Goal: Task Accomplishment & Management: Manage account settings

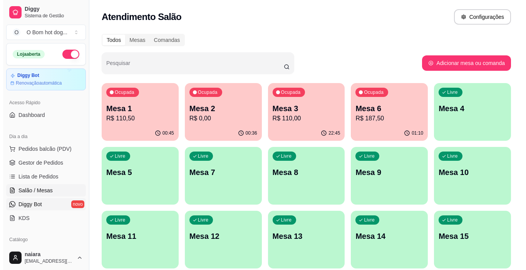
scroll to position [91, 0]
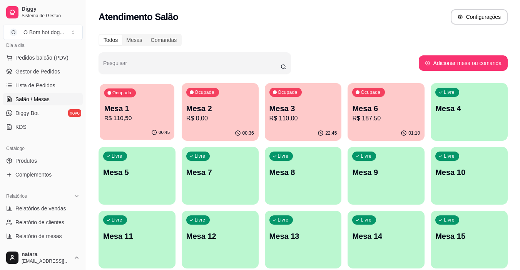
click at [130, 121] on p "R$ 110,50" at bounding box center [137, 118] width 66 height 9
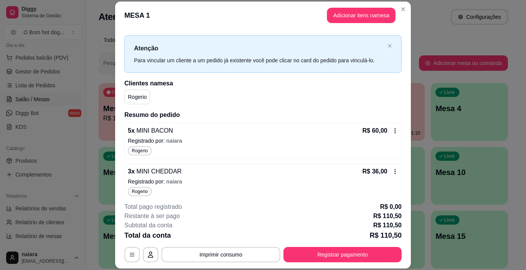
scroll to position [0, 0]
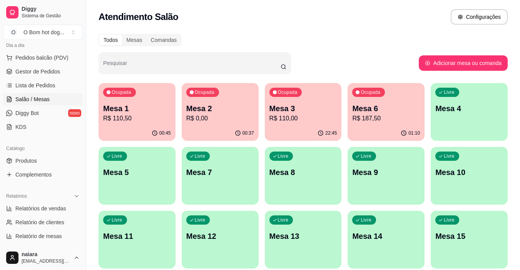
click at [373, 119] on p "R$ 187,50" at bounding box center [386, 118] width 68 height 9
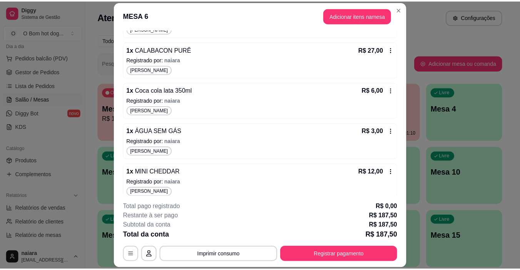
scroll to position [469, 0]
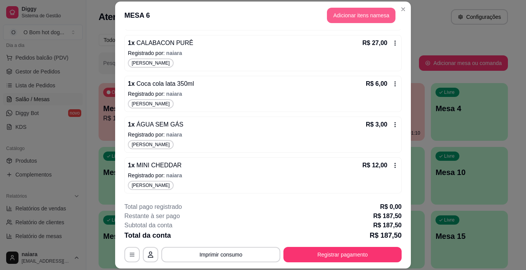
click at [347, 20] on button "Adicionar itens na mesa" at bounding box center [361, 15] width 69 height 15
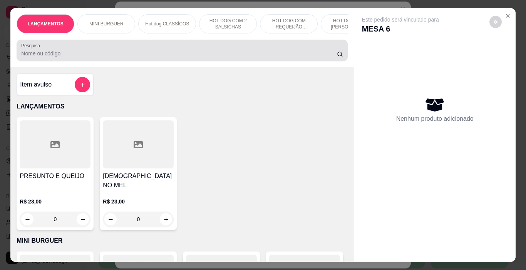
click at [130, 54] on input "Pesquisa" at bounding box center [179, 54] width 316 height 8
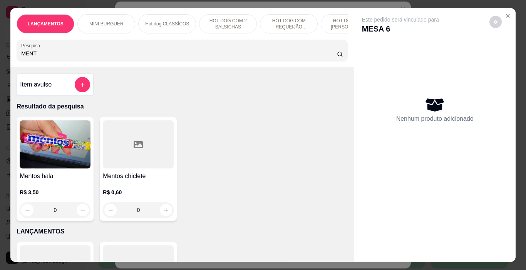
type input "MENT"
click at [84, 151] on img at bounding box center [55, 145] width 71 height 48
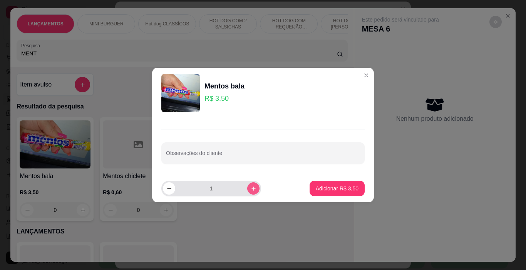
click at [247, 189] on button "increase-product-quantity" at bounding box center [253, 189] width 12 height 12
click at [247, 190] on button "increase-product-quantity" at bounding box center [253, 189] width 12 height 12
click at [251, 190] on icon "increase-product-quantity" at bounding box center [254, 189] width 6 height 6
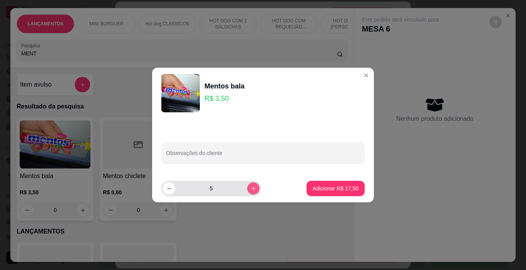
type input "6"
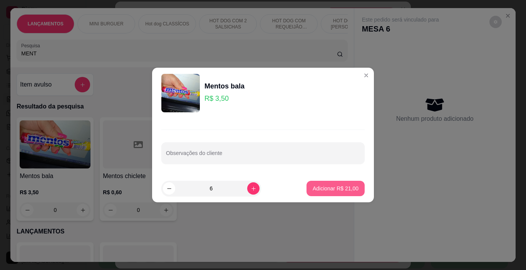
click at [326, 193] on button "Adicionar R$ 21,00" at bounding box center [336, 188] width 58 height 15
type input "6"
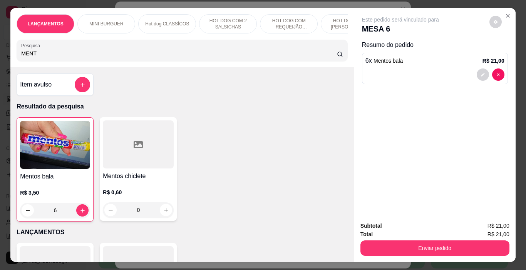
click at [68, 55] on input "MENT" at bounding box center [179, 54] width 316 height 8
type input "M"
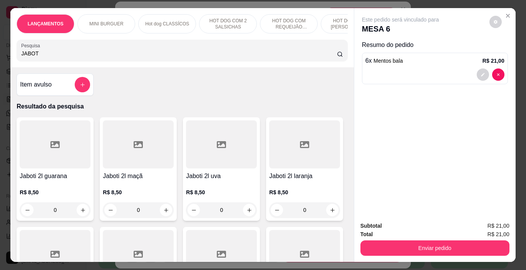
type input "JABOT"
click at [130, 161] on div at bounding box center [138, 145] width 71 height 48
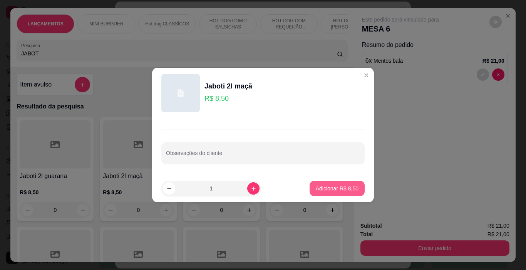
click at [325, 189] on p "Adicionar R$ 8,50" at bounding box center [337, 189] width 43 height 8
type input "1"
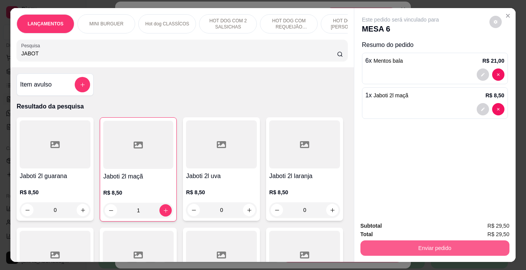
click at [429, 247] on button "Enviar pedido" at bounding box center [434, 248] width 149 height 15
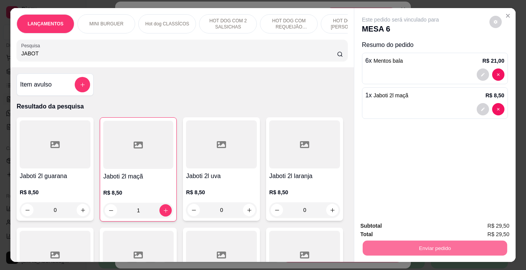
click at [416, 227] on button "Não registrar e enviar pedido" at bounding box center [409, 226] width 80 height 15
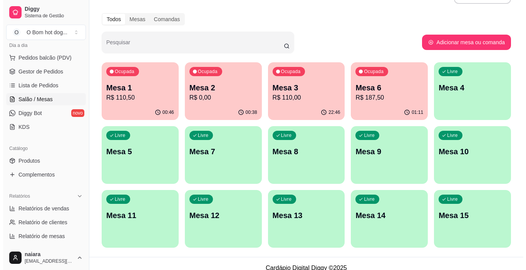
scroll to position [30, 0]
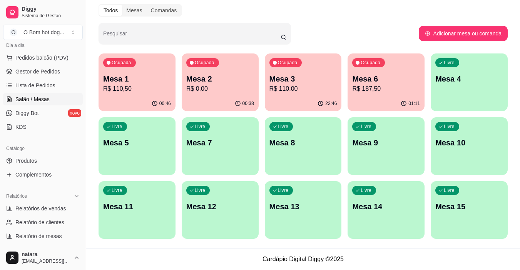
click at [358, 94] on div "Ocupada Mesa 6 R$ 187,50" at bounding box center [386, 75] width 77 height 43
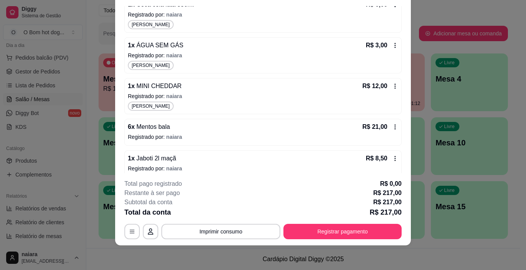
scroll to position [532, 0]
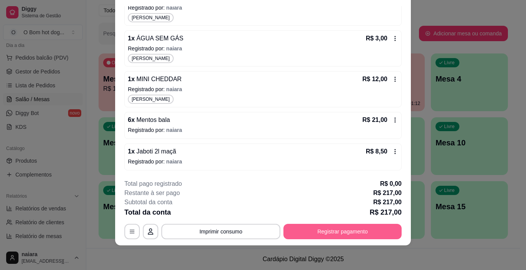
click at [339, 235] on button "Registrar pagamento" at bounding box center [342, 231] width 118 height 15
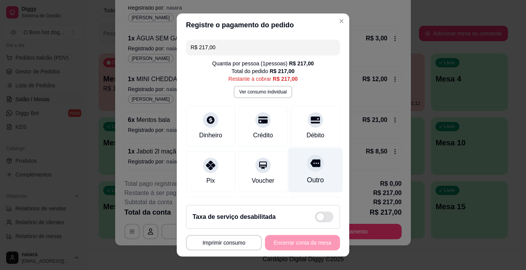
click at [307, 178] on div "Outro" at bounding box center [315, 180] width 17 height 10
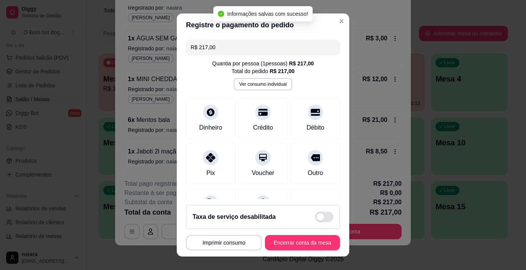
type input "R$ 0,00"
click at [296, 244] on button "Encerrar conta da mesa" at bounding box center [302, 243] width 73 height 15
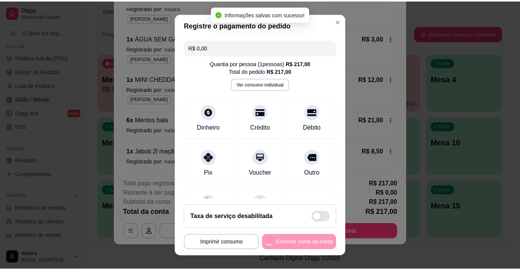
scroll to position [0, 0]
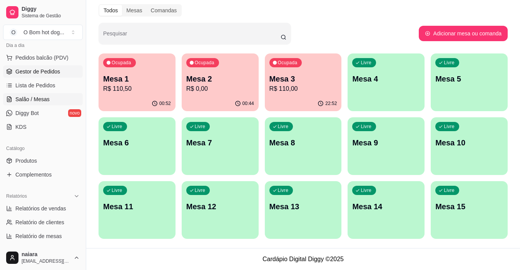
click at [44, 75] on span "Gestor de Pedidos" at bounding box center [37, 72] width 45 height 8
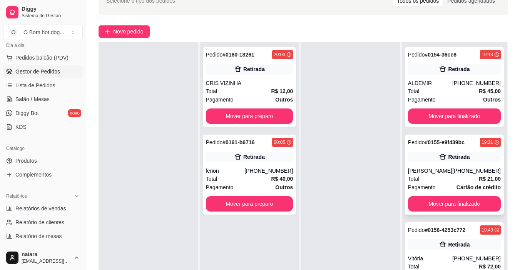
scroll to position [39, 0]
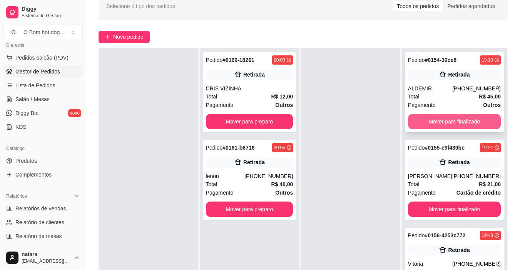
click at [469, 117] on button "Mover para finalizado" at bounding box center [454, 121] width 93 height 15
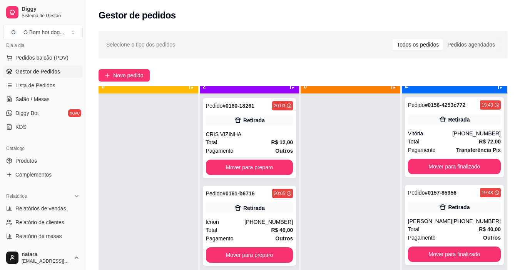
scroll to position [22, 0]
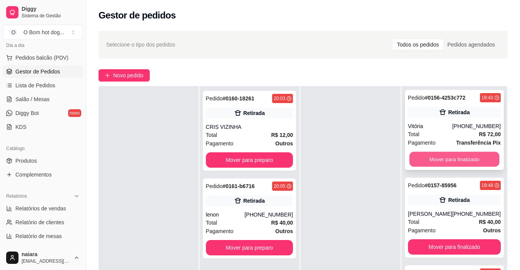
click at [464, 153] on button "Mover para finalizado" at bounding box center [454, 159] width 90 height 15
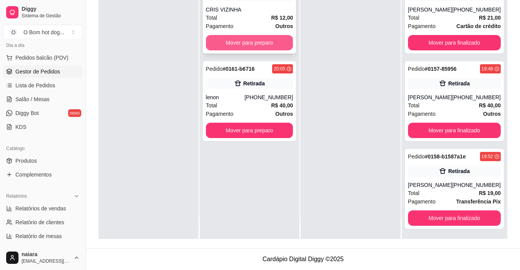
scroll to position [0, 0]
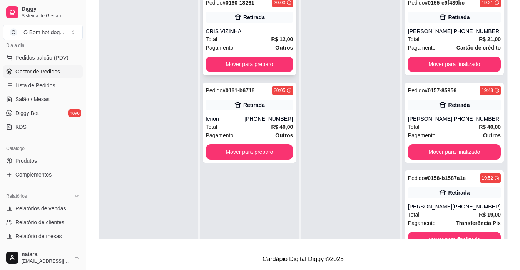
click at [244, 34] on div "CRIS VIZINHA" at bounding box center [249, 31] width 87 height 8
click at [251, 58] on button "Mover para preparo" at bounding box center [249, 64] width 87 height 15
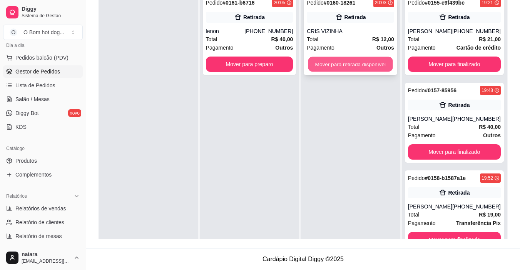
click at [336, 67] on button "Mover para retirada disponível" at bounding box center [350, 64] width 85 height 15
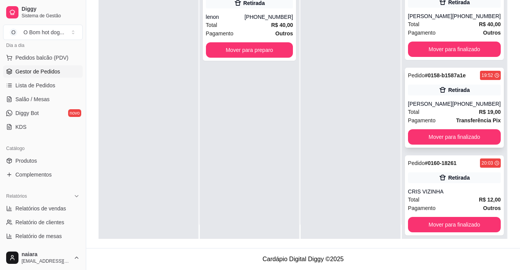
scroll to position [22, 0]
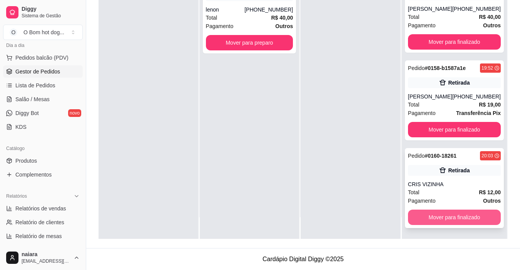
click at [462, 222] on button "Mover para finalizado" at bounding box center [454, 217] width 93 height 15
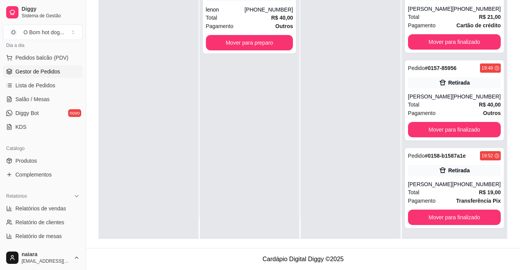
scroll to position [0, 0]
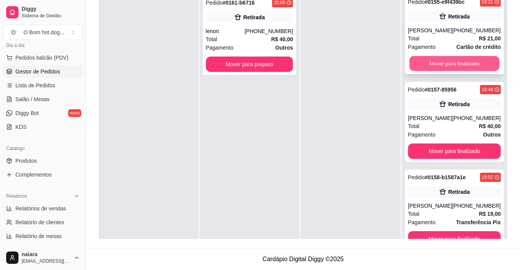
click at [441, 70] on button "Mover para finalizado" at bounding box center [454, 63] width 90 height 15
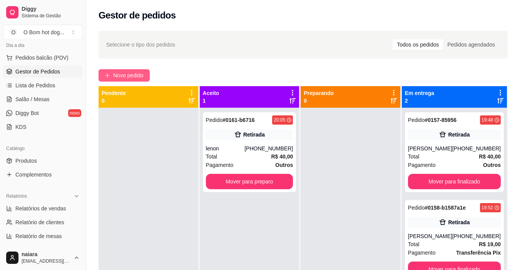
click at [144, 75] on span "Novo pedido" at bounding box center [128, 75] width 30 height 8
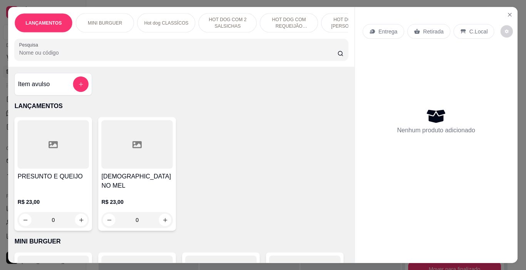
click at [125, 74] on div "Item avulso LANÇAMENTOS PRESUNTO E QUEIJO R$ 23,00 0 MUSSARELA NO MEL R$ 23,00 …" at bounding box center [181, 165] width 346 height 196
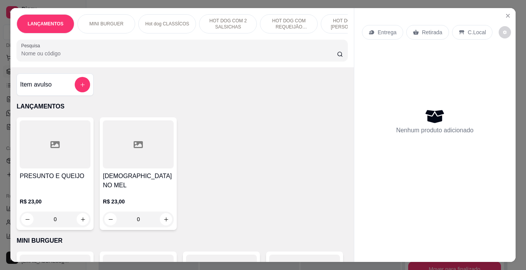
drag, startPoint x: 74, startPoint y: 57, endPoint x: 81, endPoint y: 80, distance: 24.8
click at [79, 71] on div "LANÇAMENTOS MINI BURGUER Hot dog CLASSÍCOS HOT DOG COM 2 SALSICHAS HOT DOG COM …" at bounding box center [181, 135] width 343 height 254
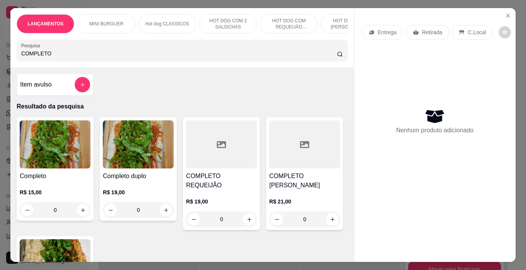
type input "COMPLETO"
click at [80, 210] on div "0" at bounding box center [55, 210] width 71 height 15
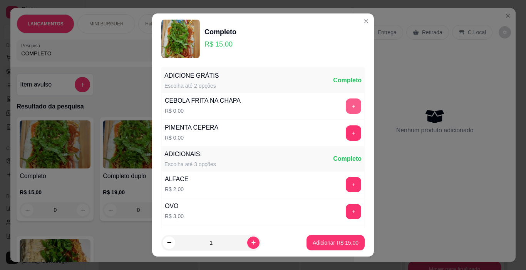
click at [346, 103] on button "+" at bounding box center [353, 106] width 15 height 15
click at [347, 243] on p "Adicionar R$ 15,00" at bounding box center [335, 242] width 45 height 7
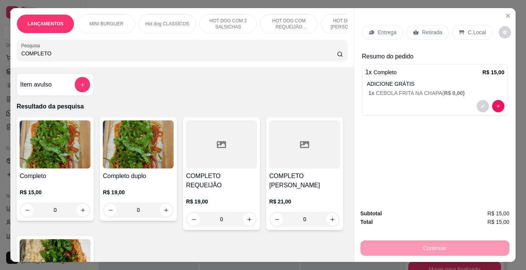
click at [425, 28] on p "Retirada" at bounding box center [432, 32] width 20 height 8
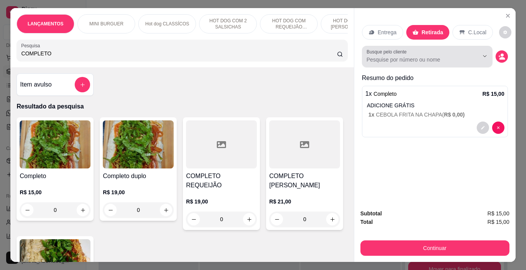
click at [458, 49] on div at bounding box center [427, 56] width 121 height 15
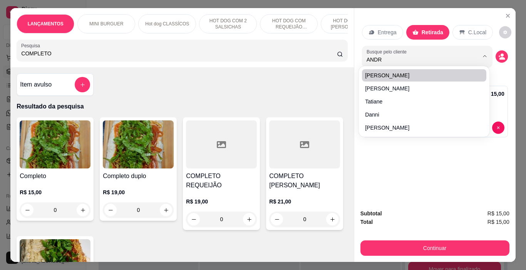
type input "[PERSON_NAME]"
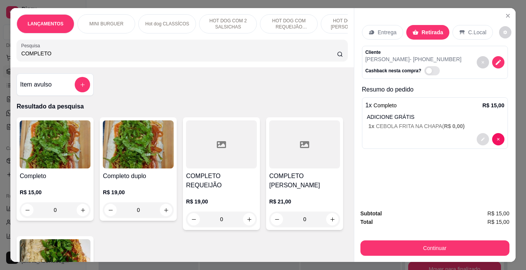
click at [481, 137] on icon "decrease-product-quantity" at bounding box center [483, 139] width 5 height 5
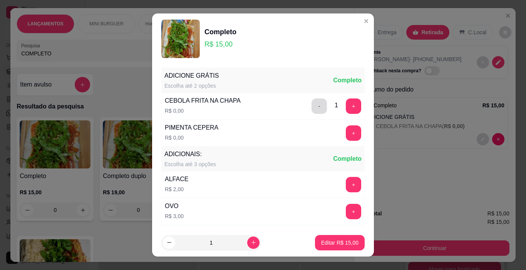
click at [312, 109] on button "-" at bounding box center [319, 106] width 15 height 15
click at [309, 109] on div "CEBOLA FRITA NA CHAPA R$ 0,00 - 1 +" at bounding box center [262, 106] width 203 height 27
drag, startPoint x: 358, startPoint y: 228, endPoint x: 353, endPoint y: 240, distance: 12.6
click at [354, 239] on section "Completo R$ 15,00 ADICIONE GRÁTIS Escolha até 2 opções Completo CEBOLA FRITA NA…" at bounding box center [263, 134] width 222 height 243
click at [351, 241] on button "Editar R$ 15,00" at bounding box center [340, 242] width 50 height 15
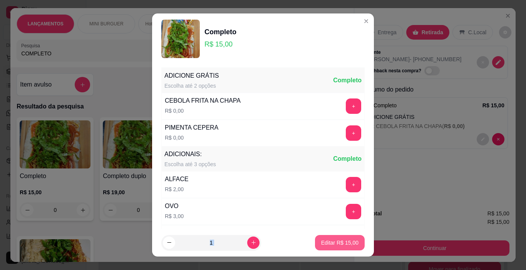
type input "1"
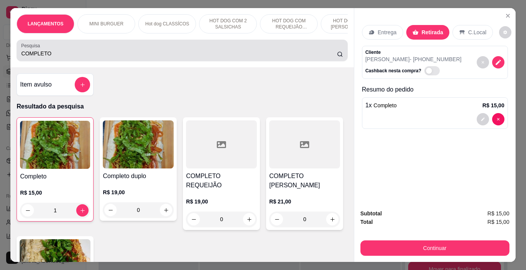
click at [135, 52] on div "COMPLETO" at bounding box center [182, 50] width 322 height 15
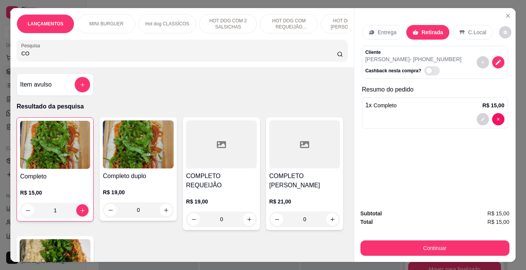
type input "C"
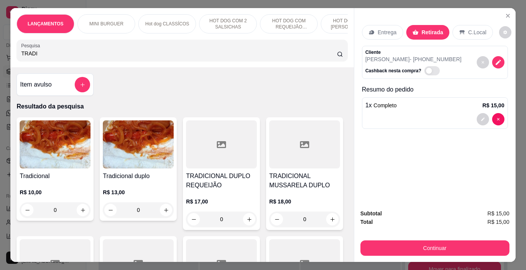
type input "TRADI"
click at [80, 211] on div "0" at bounding box center [55, 210] width 71 height 15
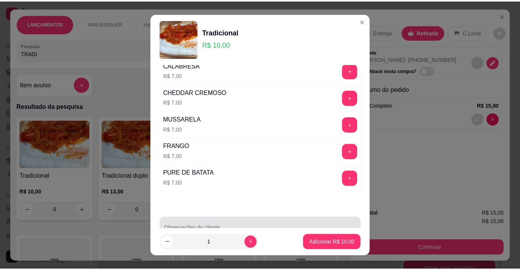
scroll to position [350, 0]
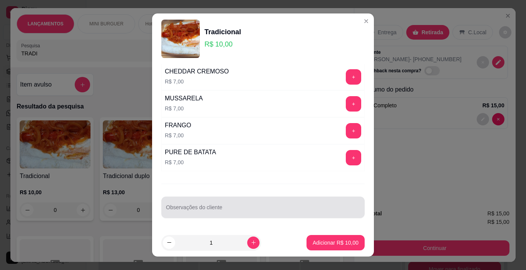
click at [180, 206] on div at bounding box center [263, 207] width 194 height 15
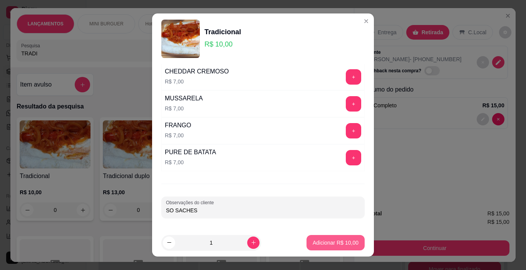
type input "SO SACHES"
click at [342, 245] on p "Adicionar R$ 10,00" at bounding box center [335, 242] width 45 height 7
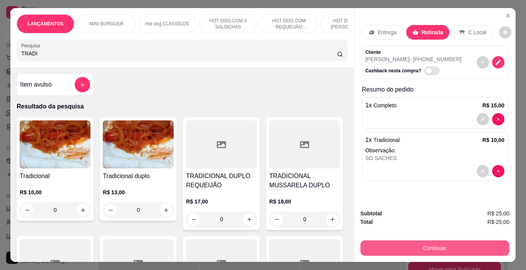
click at [467, 248] on button "Continuar" at bounding box center [434, 248] width 149 height 15
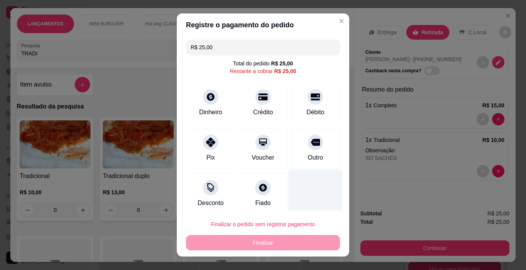
drag, startPoint x: 313, startPoint y: 148, endPoint x: 315, endPoint y: 188, distance: 40.1
click at [315, 148] on div "Outro" at bounding box center [315, 148] width 49 height 41
type input "R$ 0,00"
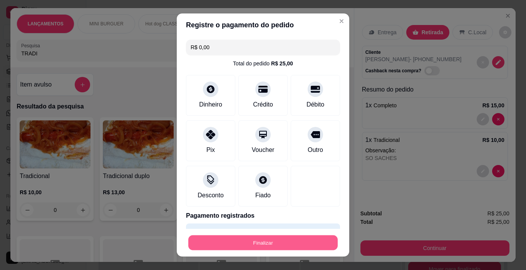
click at [328, 238] on button "Finalizar" at bounding box center [262, 243] width 149 height 15
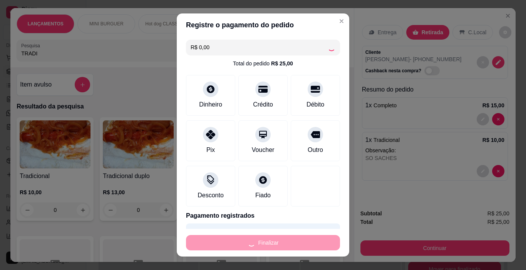
type input "0"
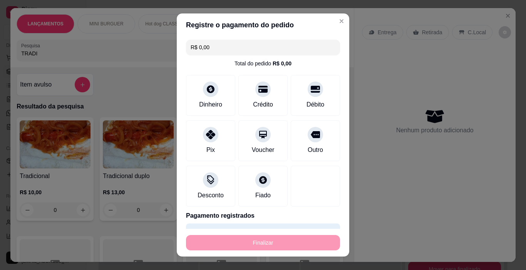
type input "-R$ 25,00"
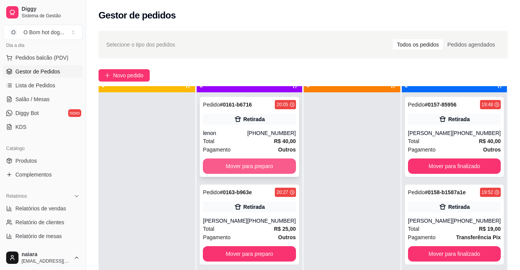
scroll to position [22, 0]
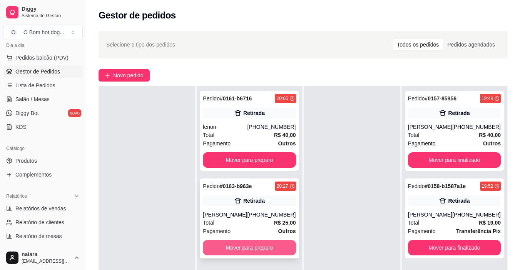
click at [276, 240] on button "Mover para preparo" at bounding box center [249, 247] width 93 height 15
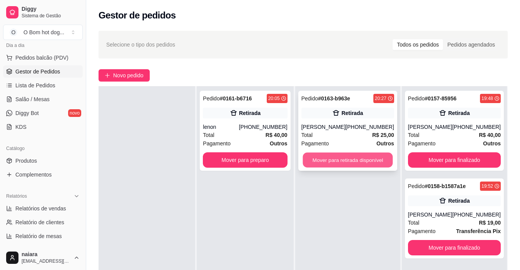
click at [358, 162] on button "Mover para retirada disponível" at bounding box center [348, 160] width 90 height 15
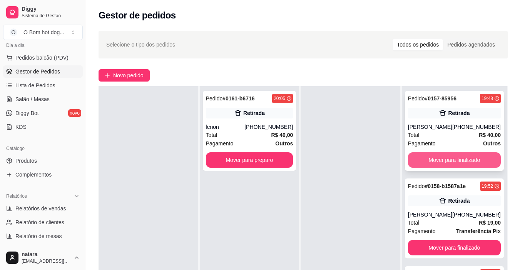
click at [444, 161] on button "Mover para finalizado" at bounding box center [454, 159] width 93 height 15
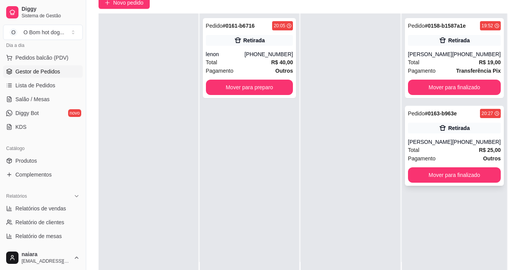
scroll to position [77, 0]
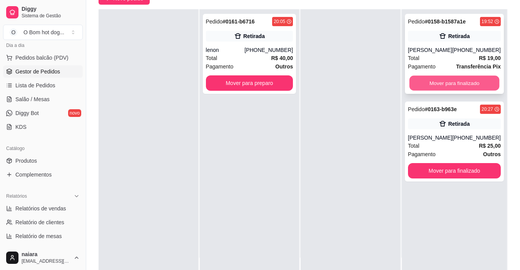
click at [449, 83] on button "Mover para finalizado" at bounding box center [454, 83] width 90 height 15
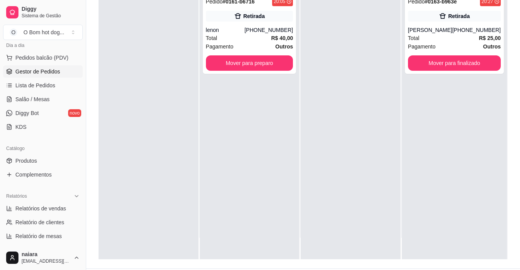
scroll to position [117, 0]
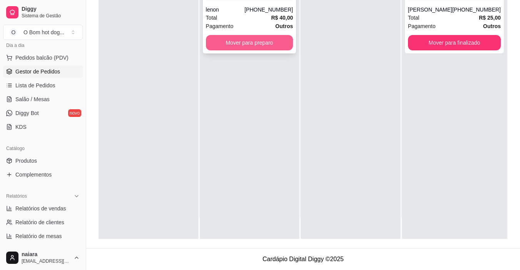
click at [254, 46] on button "Mover para preparo" at bounding box center [249, 42] width 87 height 15
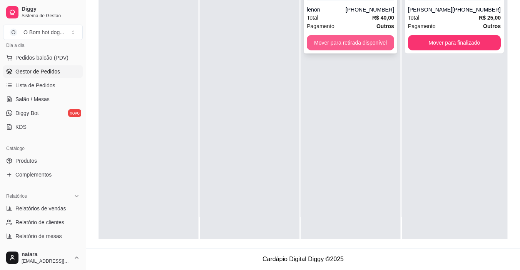
click at [328, 45] on button "Mover para retirada disponível" at bounding box center [350, 42] width 87 height 15
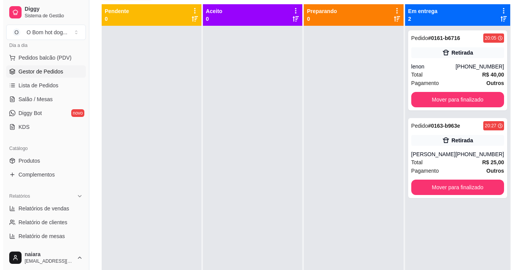
scroll to position [40, 0]
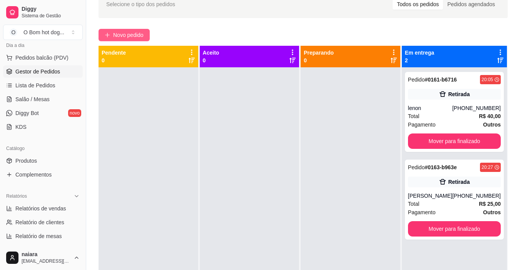
click at [128, 34] on span "Novo pedido" at bounding box center [128, 35] width 30 height 8
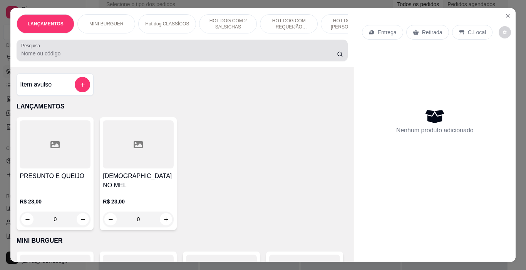
click at [40, 49] on div at bounding box center [182, 50] width 322 height 15
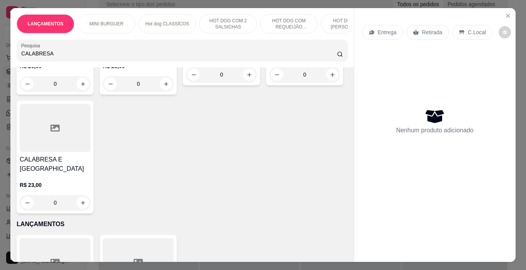
scroll to position [154, 0]
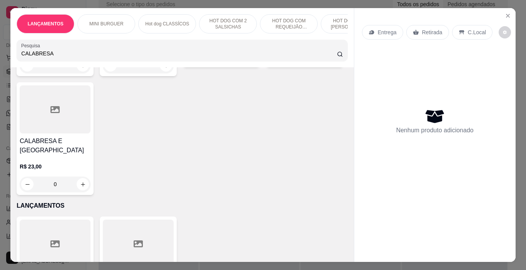
type input "CALABRESA"
click at [269, 64] on div "0" at bounding box center [304, 56] width 71 height 15
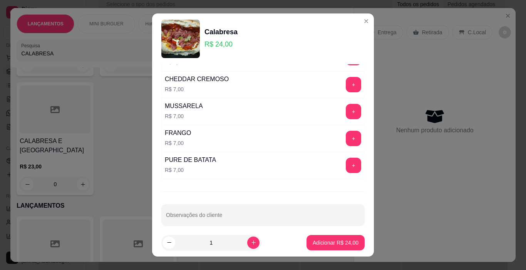
scroll to position [350, 0]
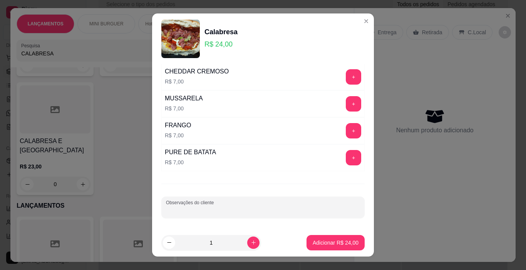
click at [223, 210] on input "Observações do cliente" at bounding box center [263, 211] width 194 height 8
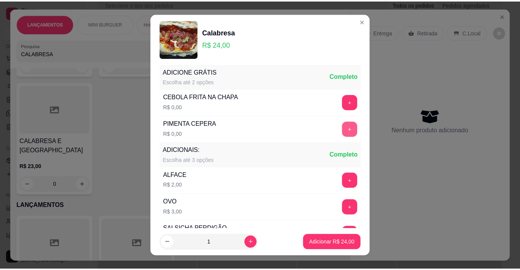
scroll to position [0, 0]
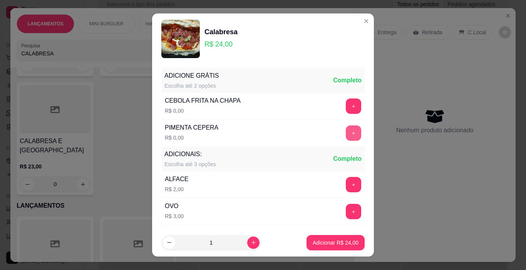
type input "CORTAR AO MEIO"
click at [346, 133] on button "+" at bounding box center [353, 133] width 15 height 15
click at [335, 240] on p "Adicionar R$ 24,00" at bounding box center [335, 242] width 45 height 7
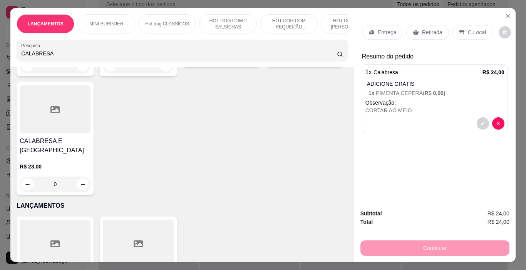
click at [431, 31] on p "Retirada" at bounding box center [432, 32] width 20 height 8
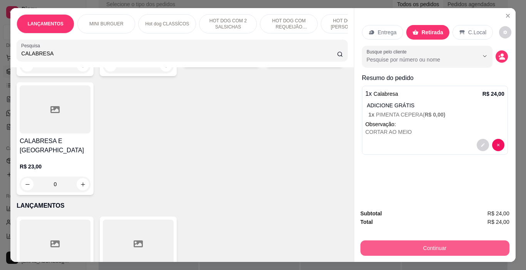
click at [419, 241] on button "Continuar" at bounding box center [434, 248] width 149 height 15
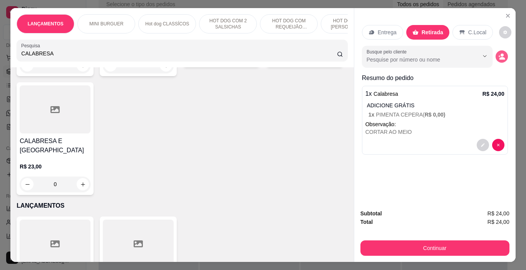
click at [501, 54] on circle "decrease-product-quantity" at bounding box center [502, 55] width 3 height 3
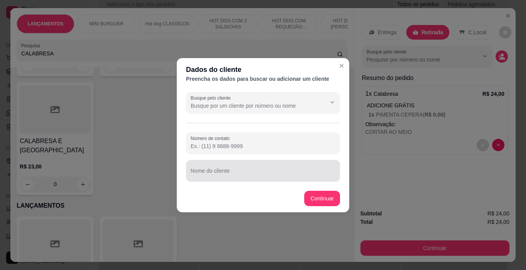
click at [214, 179] on div "Nome do cliente" at bounding box center [263, 171] width 154 height 22
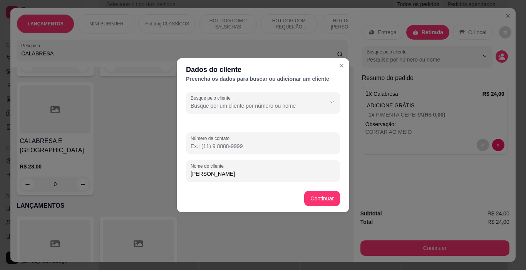
type input "[PERSON_NAME]"
click at [324, 189] on footer "Continuar" at bounding box center [263, 199] width 173 height 28
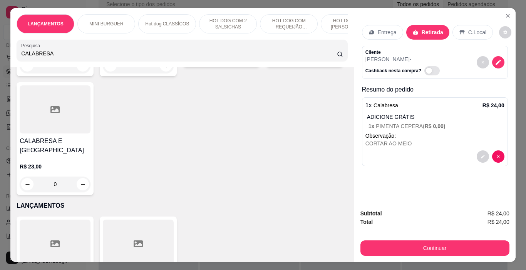
click at [500, 253] on div "Subtotal R$ 24,00 Total R$ 24,00 Continuar" at bounding box center [434, 232] width 161 height 59
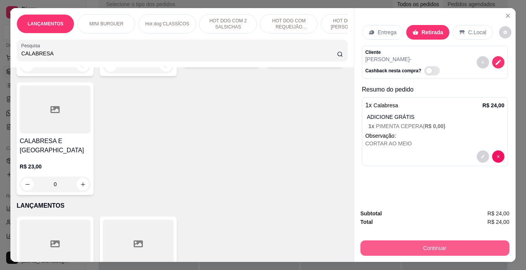
click at [429, 241] on button "Continuar" at bounding box center [434, 248] width 149 height 15
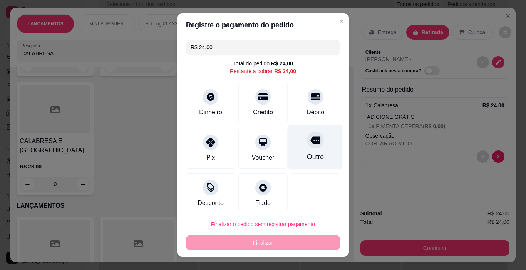
click at [296, 148] on div "Outro" at bounding box center [315, 147] width 54 height 45
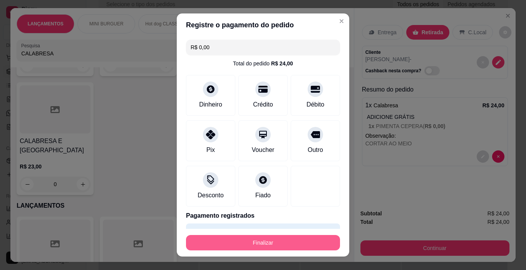
click at [258, 245] on button "Finalizar" at bounding box center [263, 242] width 154 height 15
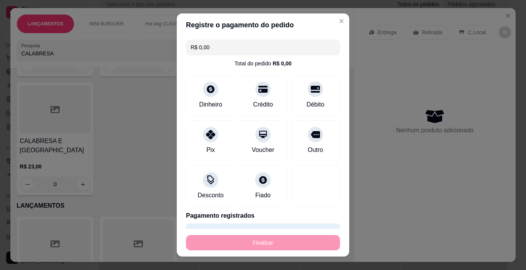
type input "-R$ 24,00"
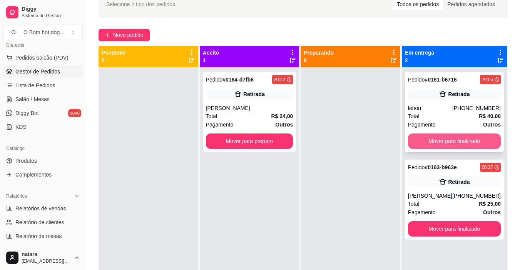
click at [463, 144] on button "Mover para finalizado" at bounding box center [454, 141] width 93 height 15
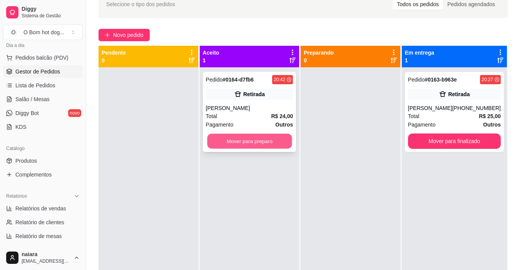
click at [278, 146] on button "Mover para preparo" at bounding box center [249, 141] width 85 height 15
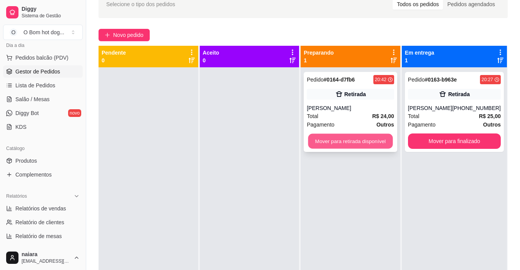
click at [366, 144] on button "Mover para retirada disponível" at bounding box center [350, 141] width 85 height 15
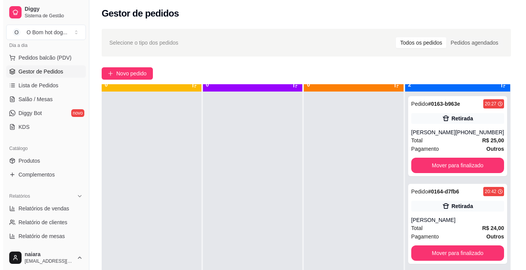
scroll to position [22, 0]
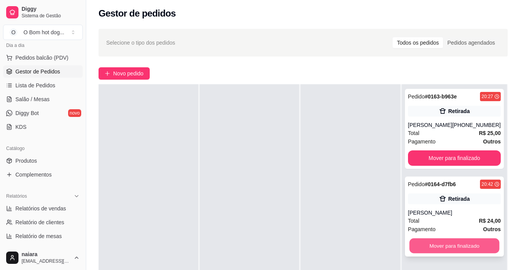
click at [489, 252] on button "Mover para finalizado" at bounding box center [454, 246] width 90 height 15
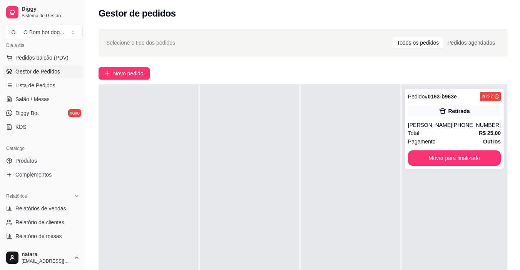
click at [302, 170] on div at bounding box center [351, 219] width 100 height 270
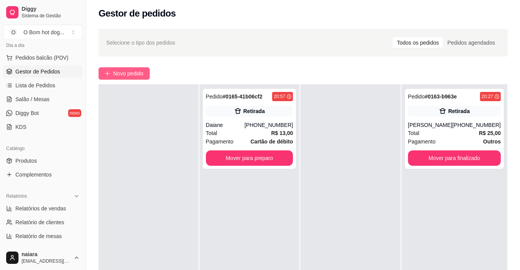
click at [132, 75] on span "Novo pedido" at bounding box center [128, 73] width 30 height 8
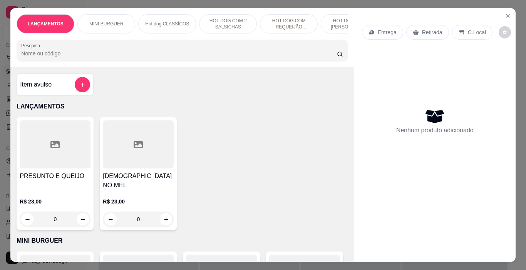
click at [145, 56] on input "Pesquisa" at bounding box center [179, 54] width 316 height 8
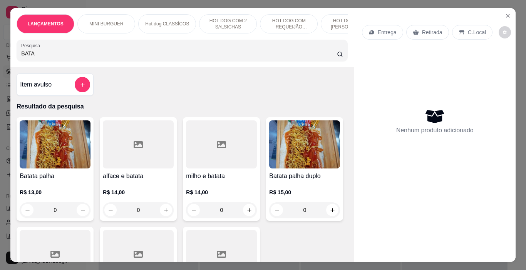
type input "BATA"
click at [81, 214] on div "0" at bounding box center [55, 210] width 71 height 15
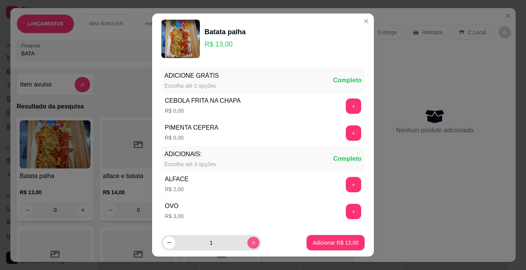
click at [251, 240] on icon "increase-product-quantity" at bounding box center [254, 243] width 6 height 6
type input "2"
click at [346, 104] on button "+" at bounding box center [353, 106] width 15 height 15
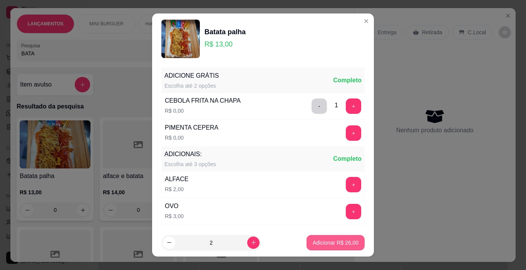
click at [346, 240] on p "Adicionar R$ 26,00" at bounding box center [336, 243] width 46 height 8
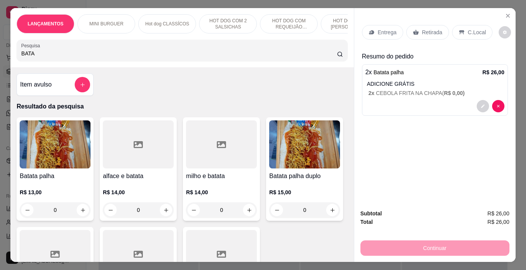
click at [381, 25] on div "Entrega" at bounding box center [382, 32] width 41 height 15
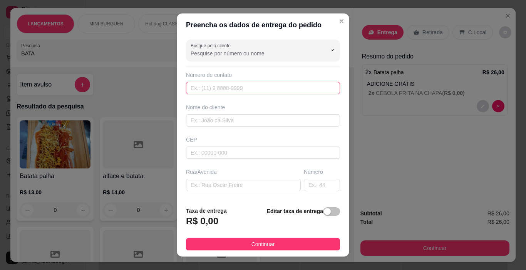
click at [223, 89] on input "text" at bounding box center [263, 88] width 154 height 12
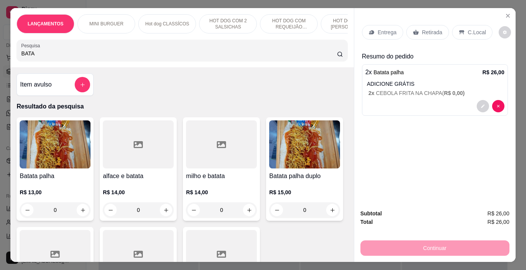
click at [387, 31] on p "Entrega" at bounding box center [387, 32] width 19 height 8
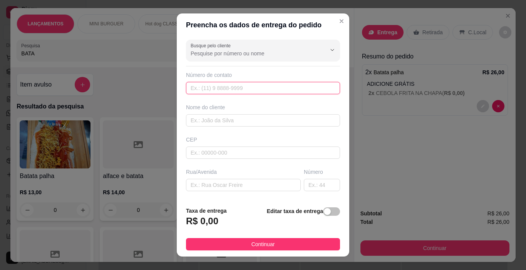
click at [237, 90] on input "text" at bounding box center [263, 88] width 154 height 12
paste input "[PHONE_NUMBER]"
type input "[PHONE_NUMBER]"
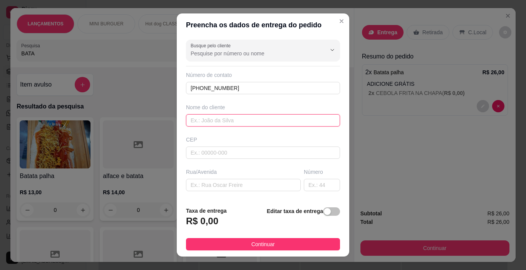
click at [209, 120] on input "text" at bounding box center [263, 120] width 154 height 12
type input "V"
type input "[PERSON_NAME]"
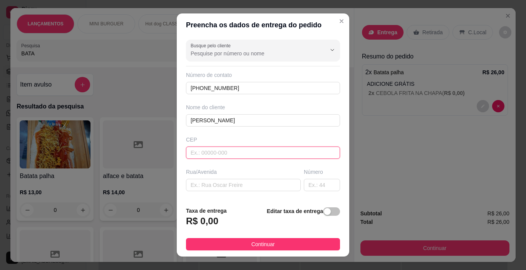
click at [240, 154] on input "text" at bounding box center [263, 153] width 154 height 12
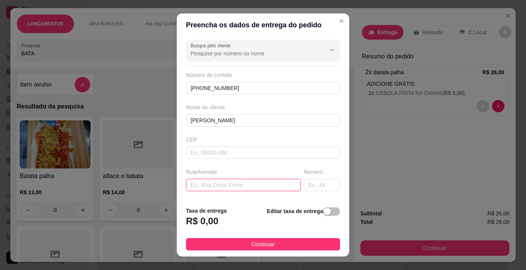
click at [226, 187] on input "text" at bounding box center [243, 185] width 115 height 12
type input "[PERSON_NAME]"
click at [307, 189] on input "text" at bounding box center [322, 185] width 36 height 12
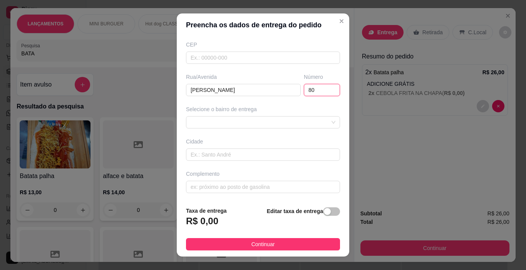
scroll to position [95, 0]
click at [284, 120] on div "687703fa793fc63080cad040 68770437793fc63080cad043 68770469793fc63080cad046 [GEO…" at bounding box center [263, 122] width 154 height 12
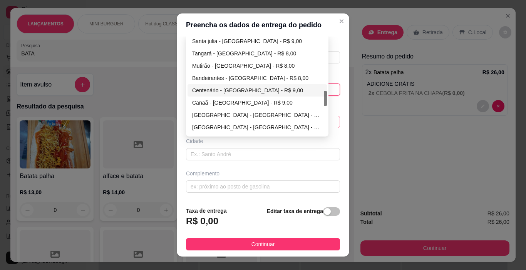
scroll to position [385, 0]
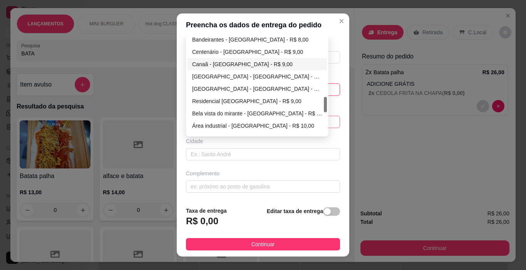
type input "80"
click at [236, 65] on div "Canaã - [GEOGRAPHIC_DATA] - R$ 9,00" at bounding box center [257, 64] width 130 height 8
type input "[GEOGRAPHIC_DATA]"
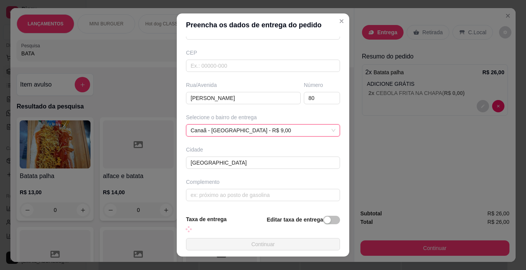
scroll to position [95, 0]
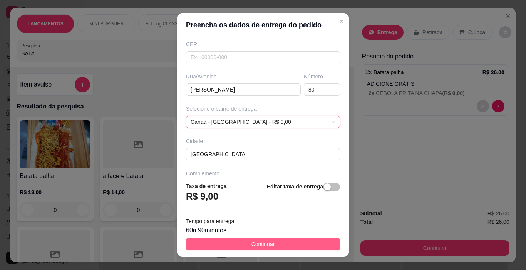
click at [254, 244] on span "Continuar" at bounding box center [262, 244] width 23 height 8
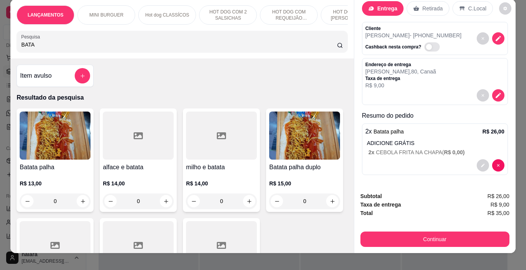
scroll to position [0, 0]
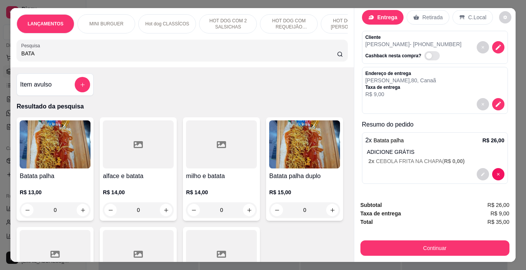
click at [83, 54] on input "BATA" at bounding box center [179, 54] width 316 height 8
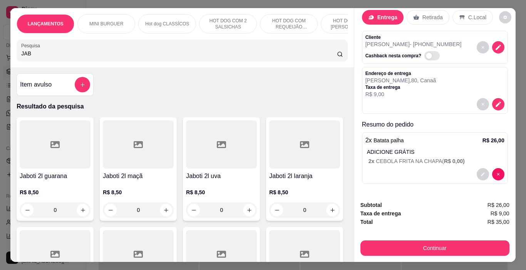
type input "JAB"
click at [59, 178] on h4 "Jaboti 2l guarana" at bounding box center [55, 176] width 71 height 9
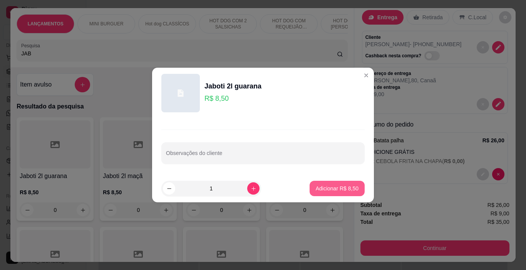
click at [327, 187] on p "Adicionar R$ 8,50" at bounding box center [337, 189] width 43 height 8
type input "1"
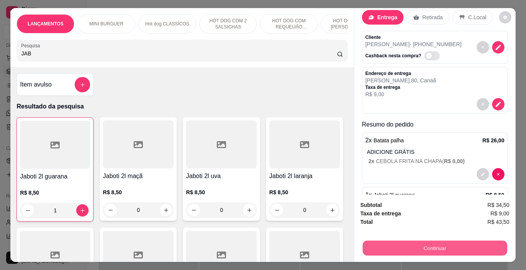
click at [437, 248] on button "Continuar" at bounding box center [434, 248] width 144 height 15
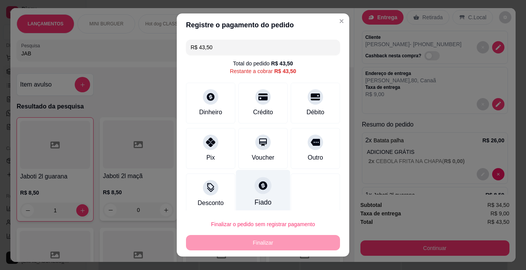
click at [253, 196] on div "Fiado" at bounding box center [263, 192] width 54 height 45
type input "R$ 0,00"
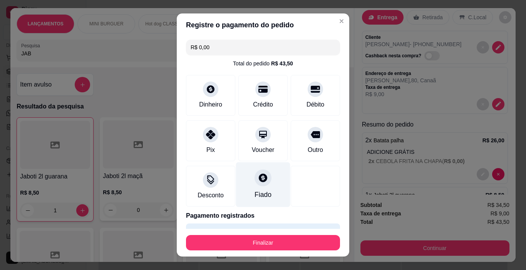
click at [258, 179] on icon at bounding box center [263, 178] width 10 height 10
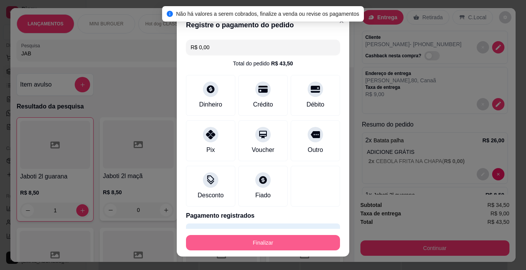
click at [271, 246] on button "Finalizar" at bounding box center [263, 242] width 154 height 15
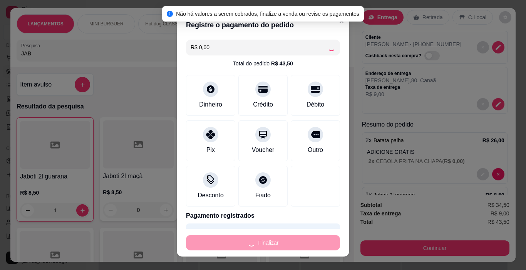
type input "0"
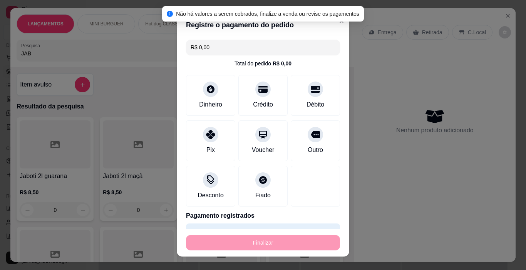
type input "-R$ 43,50"
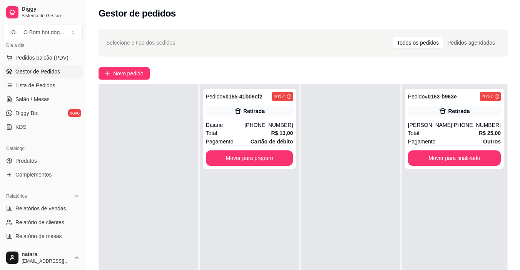
click at [32, 70] on span "Gestor de Pedidos" at bounding box center [37, 72] width 45 height 8
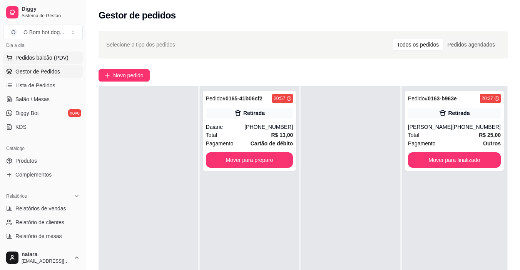
click at [32, 60] on span "Pedidos balcão (PDV)" at bounding box center [41, 58] width 53 height 8
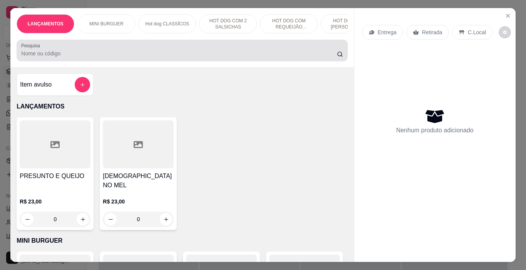
click at [52, 61] on div "Pesquisa" at bounding box center [182, 51] width 331 height 22
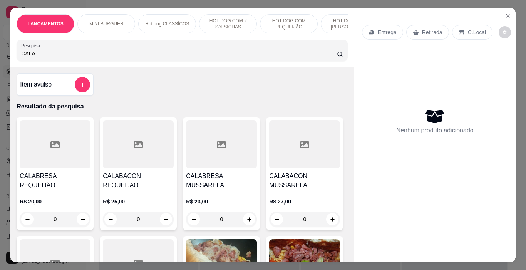
type input "CALA"
click at [127, 162] on div at bounding box center [138, 145] width 71 height 48
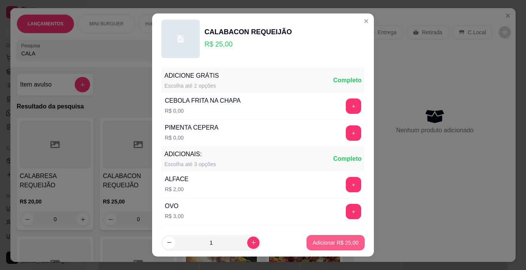
click at [330, 242] on p "Adicionar R$ 25,00" at bounding box center [336, 243] width 46 height 8
type input "1"
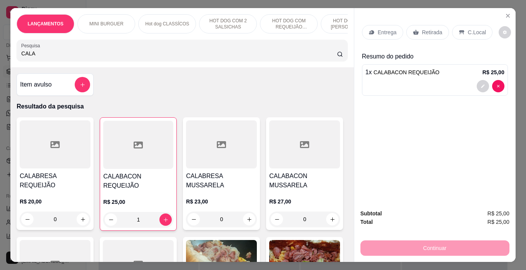
click at [58, 53] on input "CALA" at bounding box center [179, 54] width 316 height 8
type input "C"
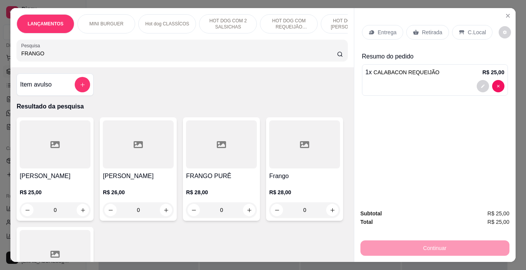
type input "FRANGO"
click at [75, 169] on div at bounding box center [55, 145] width 71 height 48
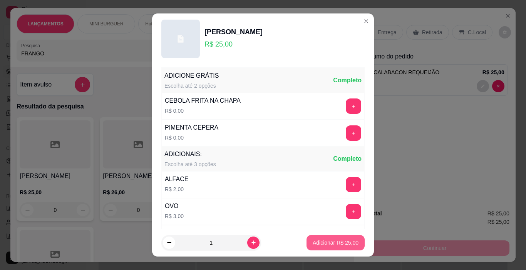
click at [323, 243] on p "Adicionar R$ 25,00" at bounding box center [336, 243] width 46 height 8
type input "1"
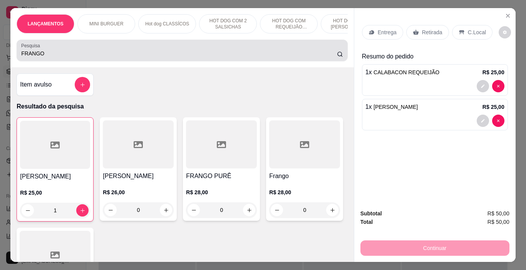
click at [57, 57] on input "FRANGO" at bounding box center [179, 54] width 316 height 8
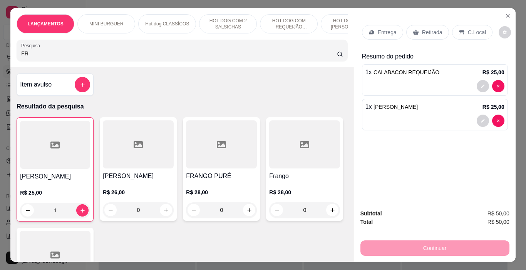
type input "F"
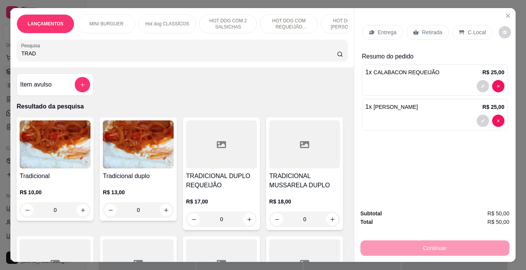
type input "TRAD"
click at [47, 154] on img at bounding box center [55, 145] width 71 height 48
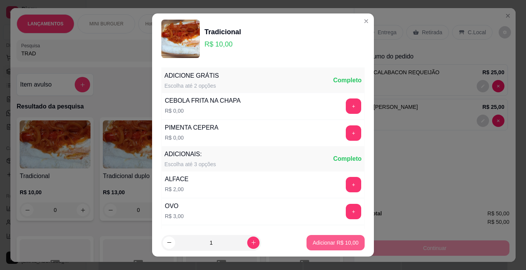
click at [315, 238] on button "Adicionar R$ 10,00" at bounding box center [336, 242] width 58 height 15
type input "1"
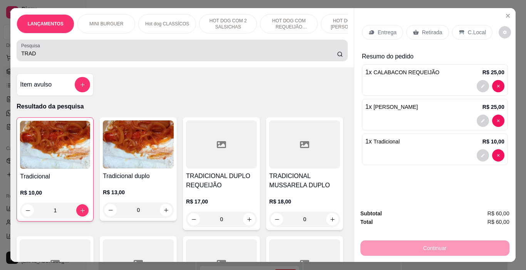
click at [66, 56] on input "TRAD" at bounding box center [179, 54] width 316 height 8
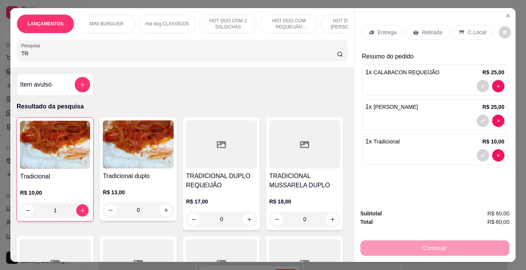
type input "T"
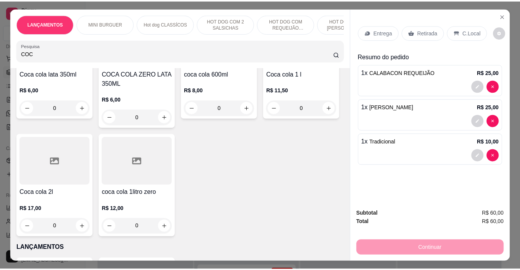
scroll to position [116, 0]
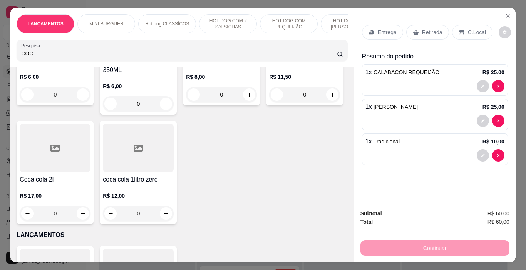
type input "COC"
click at [90, 166] on div at bounding box center [55, 148] width 71 height 48
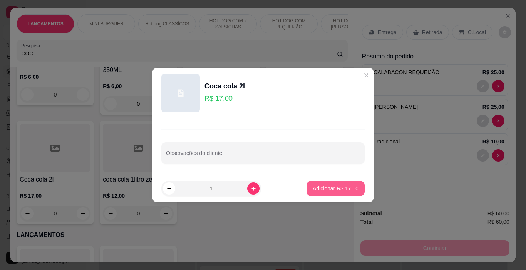
click at [324, 188] on p "Adicionar R$ 17,00" at bounding box center [336, 189] width 46 height 8
type input "1"
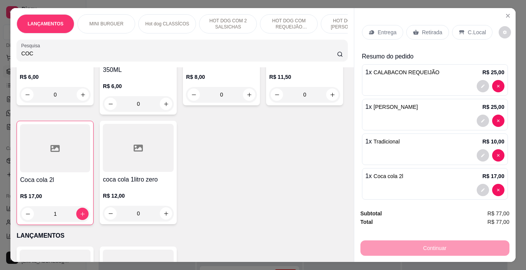
click at [457, 26] on div "C.Local" at bounding box center [472, 32] width 40 height 15
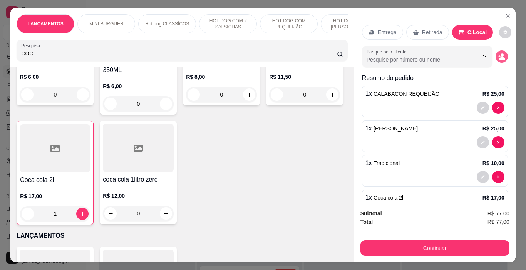
click at [498, 53] on icon "decrease-product-quantity" at bounding box center [501, 56] width 7 height 7
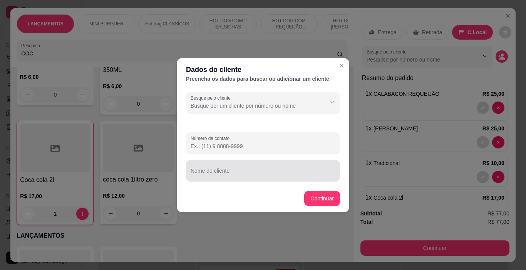
click at [229, 169] on div at bounding box center [263, 170] width 145 height 15
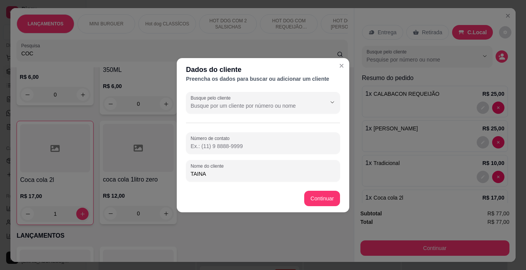
type input "TAINA"
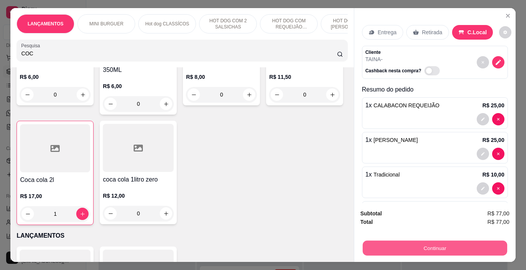
click at [410, 243] on button "Continuar" at bounding box center [434, 248] width 144 height 15
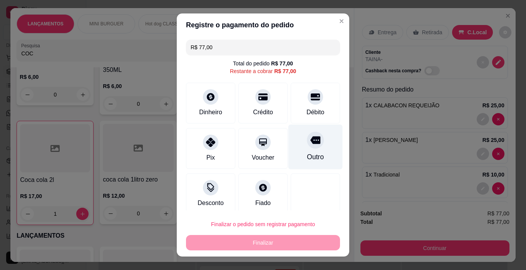
click at [305, 151] on div "Outro" at bounding box center [315, 147] width 54 height 45
type input "R$ 0,00"
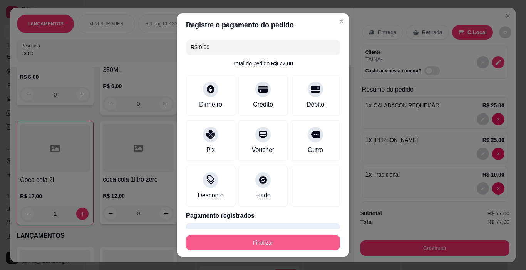
click at [288, 248] on button "Finalizar" at bounding box center [263, 242] width 154 height 15
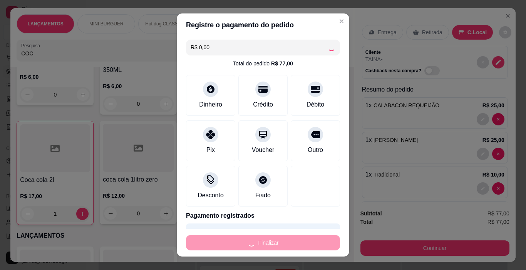
type input "0"
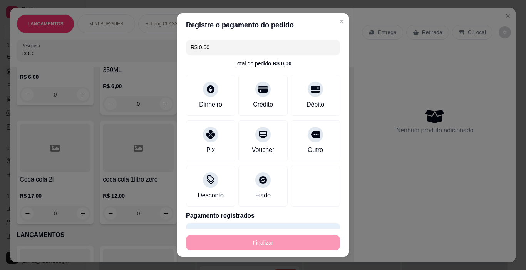
type input "-R$ 77,00"
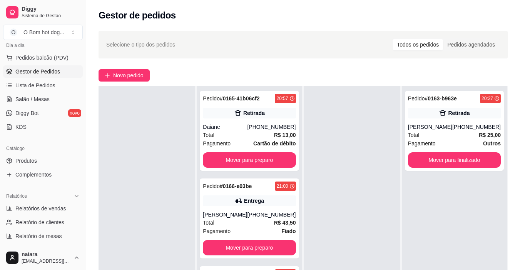
click at [40, 74] on span "Gestor de Pedidos" at bounding box center [37, 72] width 45 height 8
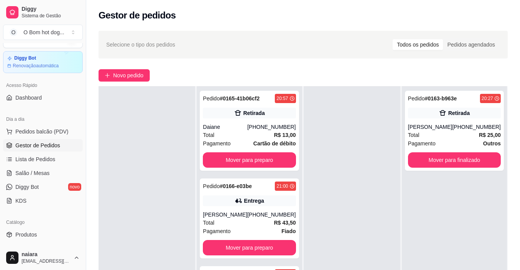
scroll to position [14, 0]
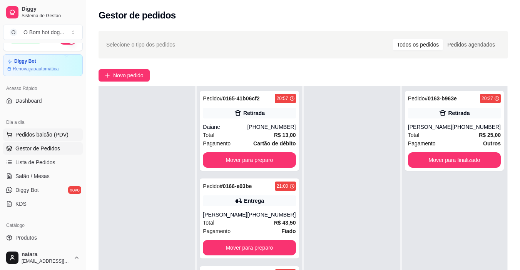
click at [48, 134] on span "Pedidos balcão (PDV)" at bounding box center [41, 135] width 53 height 8
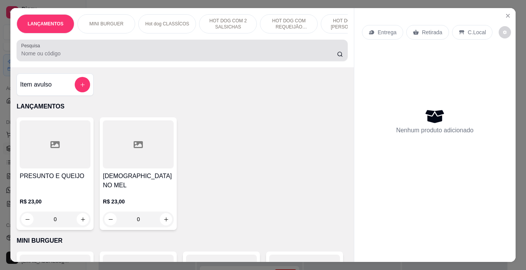
click at [56, 53] on input "Pesquisa" at bounding box center [179, 54] width 316 height 8
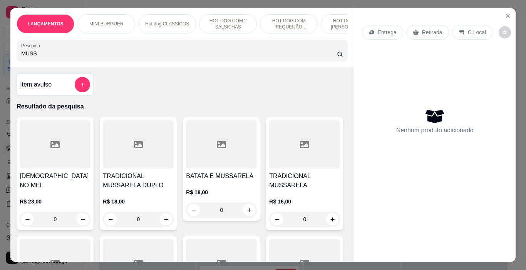
type input "MUSS"
click at [56, 135] on div at bounding box center [55, 145] width 71 height 48
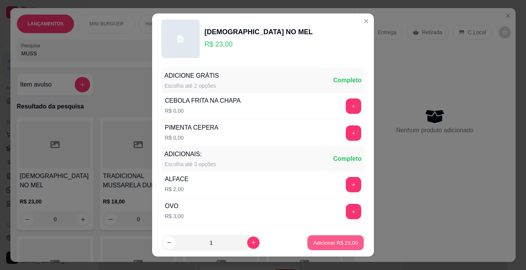
click at [337, 246] on p "Adicionar R$ 23,00" at bounding box center [335, 242] width 45 height 7
type input "1"
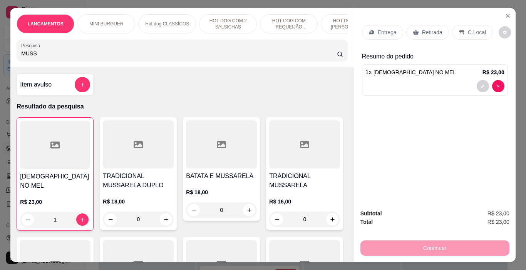
click at [467, 34] on div "C.Local" at bounding box center [472, 32] width 40 height 15
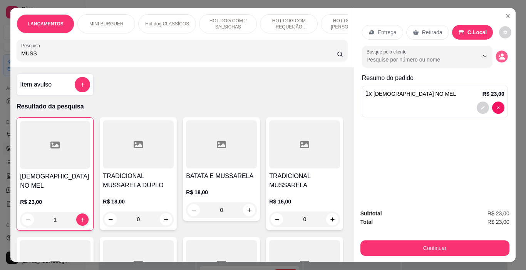
click at [499, 57] on icon "decrease-product-quantity" at bounding box center [501, 58] width 5 height 3
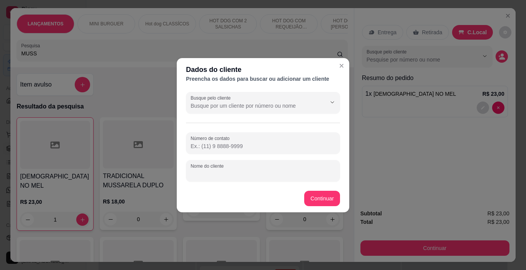
click at [220, 172] on input "Nome do cliente" at bounding box center [263, 174] width 145 height 8
click at [221, 173] on input "Nome do cliente" at bounding box center [263, 174] width 145 height 8
type input "RENATAO"
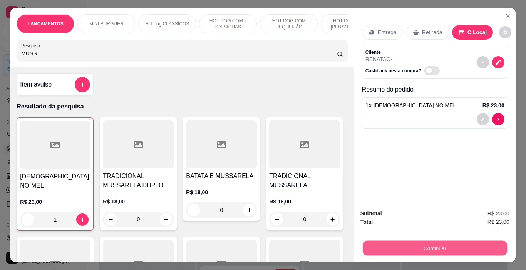
click at [442, 243] on button "Continuar" at bounding box center [434, 248] width 144 height 15
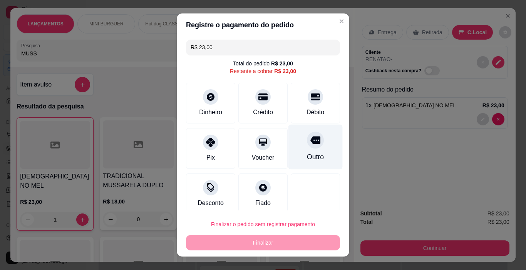
click at [307, 146] on div at bounding box center [315, 140] width 17 height 17
type input "R$ 0,00"
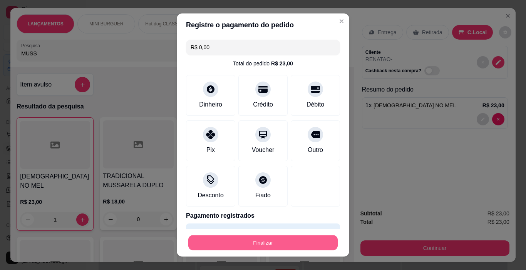
click at [277, 239] on button "Finalizar" at bounding box center [262, 243] width 149 height 15
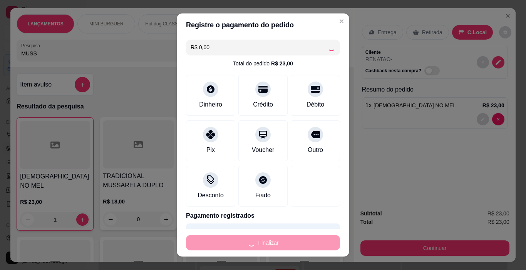
type input "0"
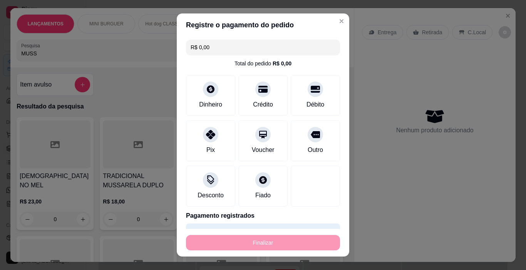
type input "-R$ 23,00"
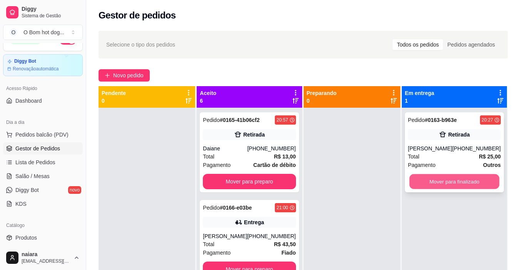
click at [472, 184] on button "Mover para finalizado" at bounding box center [454, 181] width 90 height 15
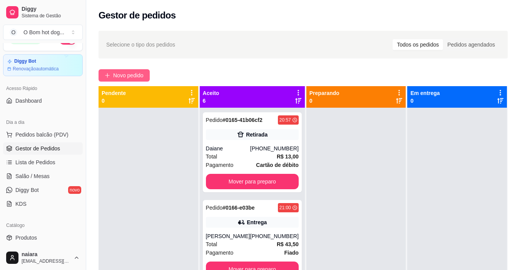
click at [136, 70] on button "Novo pedido" at bounding box center [124, 75] width 51 height 12
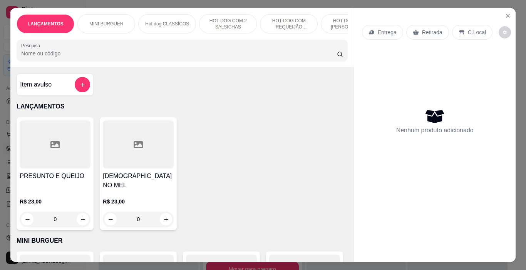
drag, startPoint x: 109, startPoint y: 56, endPoint x: 125, endPoint y: 56, distance: 15.8
click at [109, 57] on input "Pesquisa" at bounding box center [179, 54] width 316 height 8
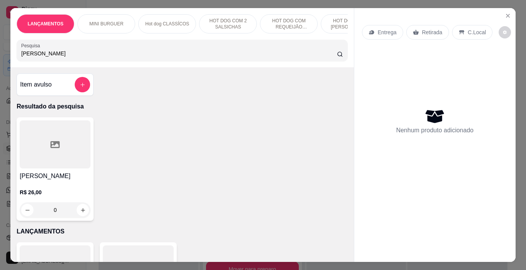
type input "[PERSON_NAME]"
click at [79, 217] on div "0" at bounding box center [55, 210] width 71 height 15
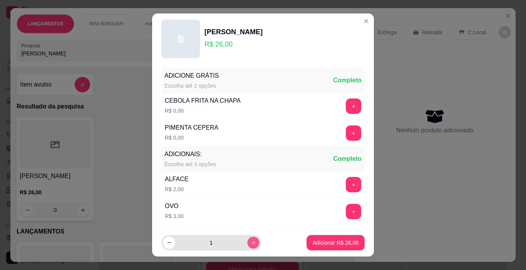
click at [247, 246] on button "increase-product-quantity" at bounding box center [253, 243] width 12 height 12
type input "2"
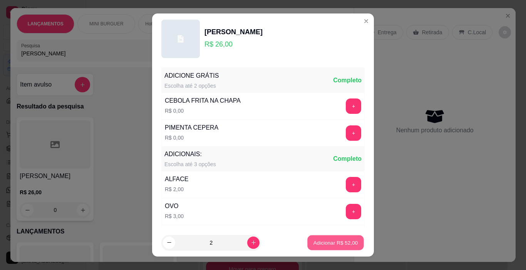
click at [347, 245] on p "Adicionar R$ 52,00" at bounding box center [335, 242] width 45 height 7
type input "2"
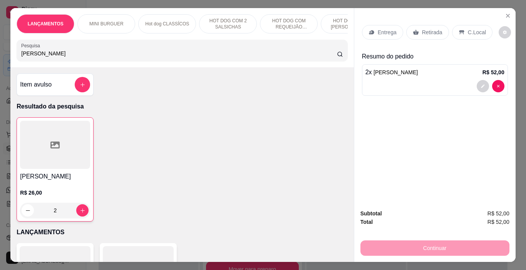
click at [422, 29] on p "Retirada" at bounding box center [432, 32] width 20 height 8
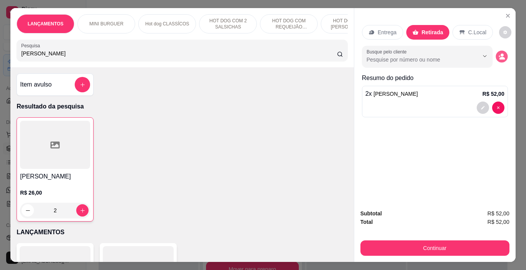
click at [501, 54] on circle "decrease-product-quantity" at bounding box center [502, 55] width 3 height 3
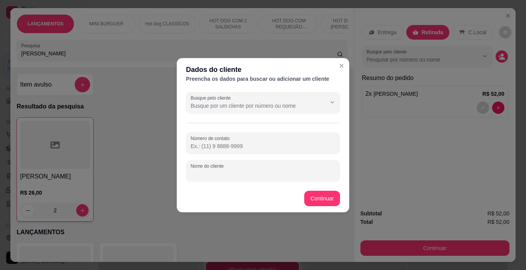
click at [202, 172] on input "Nome do cliente" at bounding box center [263, 174] width 145 height 8
type input "[PERSON_NAME]"
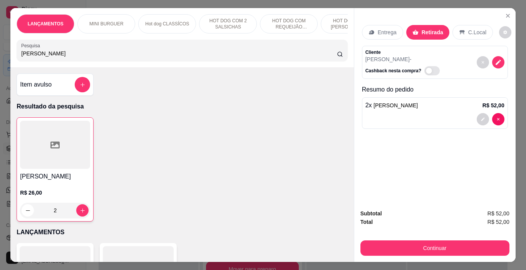
click at [428, 261] on div "LANÇAMENTOS MINI BURGUER Hot dog CLASSÍCOS HOT DOG COM 2 SALSICHAS HOT DOG COM …" at bounding box center [263, 135] width 526 height 270
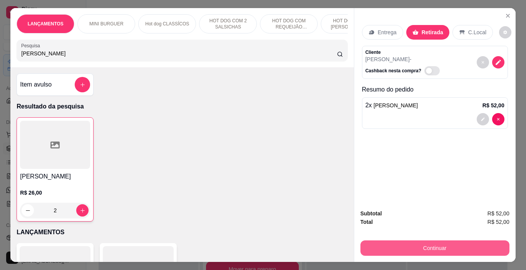
click at [490, 248] on button "Continuar" at bounding box center [434, 248] width 149 height 15
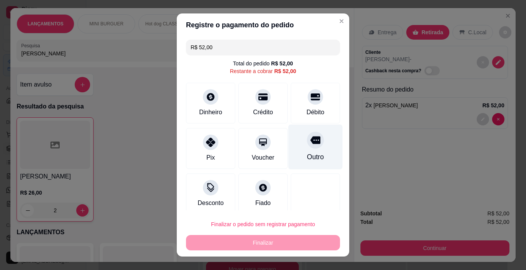
click at [310, 145] on icon at bounding box center [315, 140] width 10 height 10
type input "R$ 0,00"
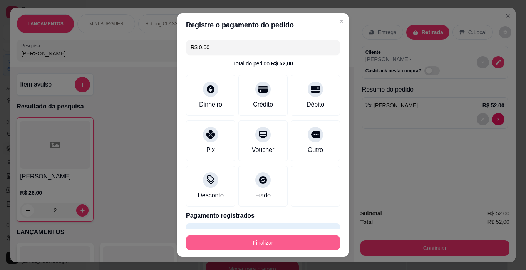
click at [312, 244] on button "Finalizar" at bounding box center [263, 242] width 154 height 15
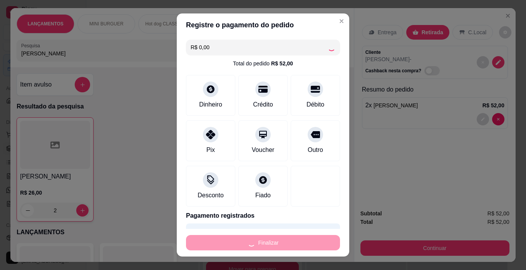
type input "0"
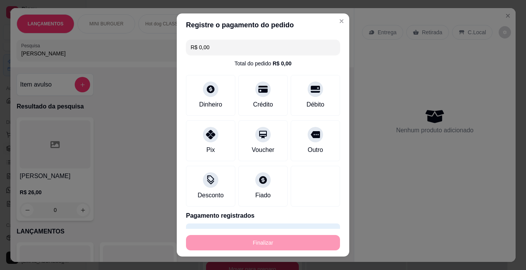
type input "-R$ 52,00"
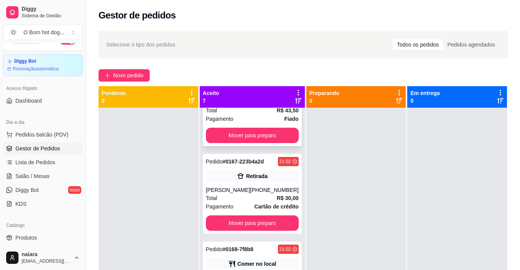
scroll to position [154, 0]
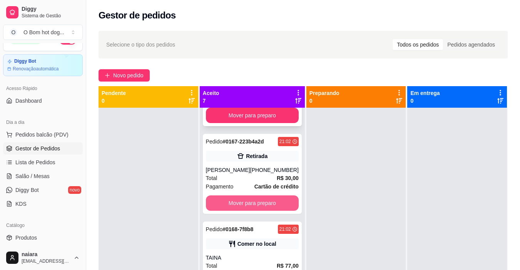
click at [261, 203] on button "Mover para preparo" at bounding box center [252, 203] width 93 height 15
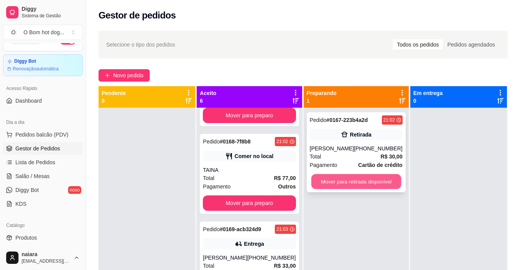
click at [327, 182] on button "Mover para retirada disponível" at bounding box center [356, 181] width 90 height 15
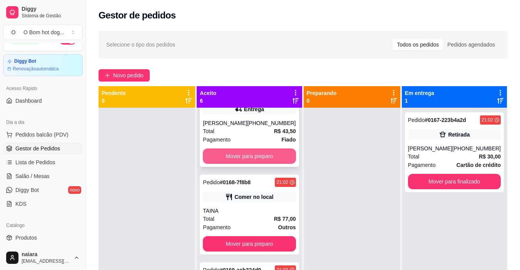
scroll to position [0, 0]
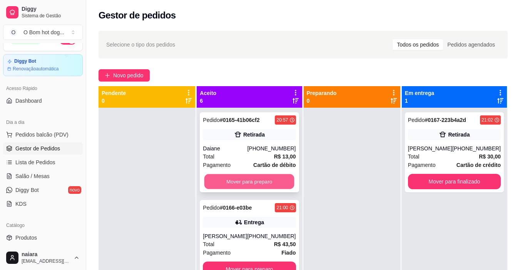
click at [254, 180] on button "Mover para preparo" at bounding box center [249, 181] width 90 height 15
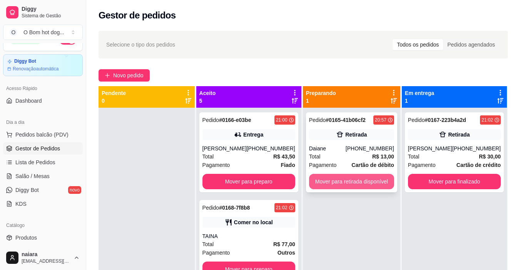
click at [348, 181] on button "Mover para retirada disponível" at bounding box center [351, 181] width 85 height 15
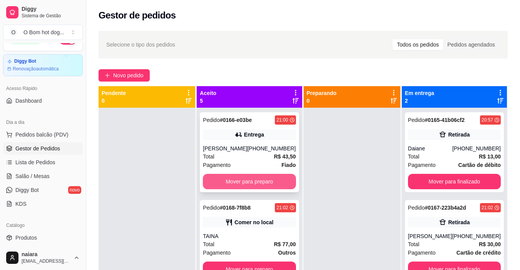
click at [280, 181] on button "Mover para preparo" at bounding box center [249, 181] width 93 height 15
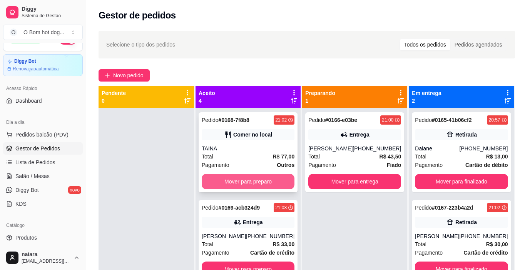
click at [272, 184] on button "Mover para preparo" at bounding box center [248, 181] width 93 height 15
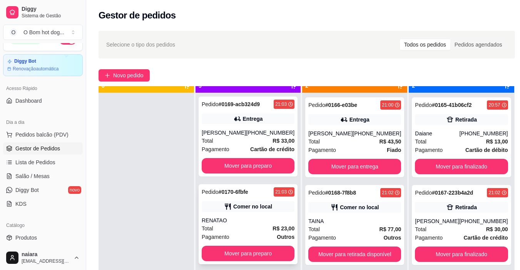
scroll to position [22, 0]
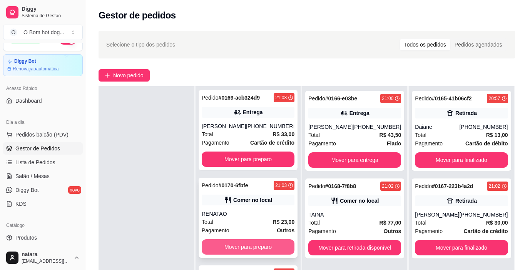
click at [242, 244] on button "Mover para preparo" at bounding box center [248, 247] width 93 height 15
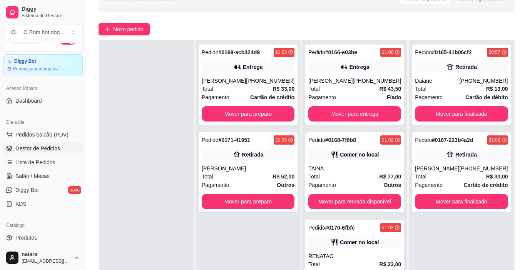
scroll to position [77, 0]
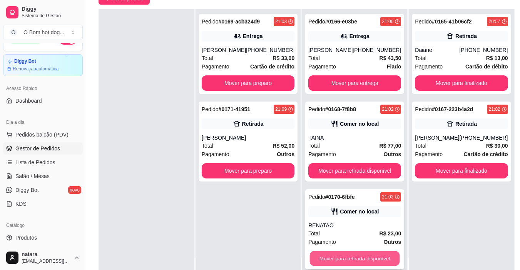
click at [351, 261] on button "Mover para retirada disponível" at bounding box center [355, 258] width 90 height 15
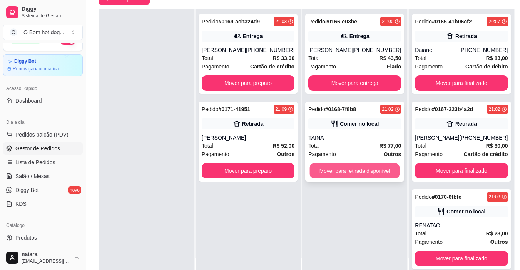
click at [359, 175] on button "Mover para retirada disponível" at bounding box center [355, 171] width 90 height 15
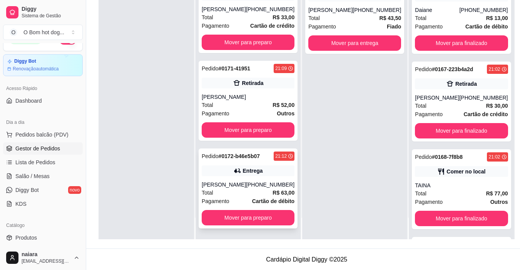
scroll to position [117, 0]
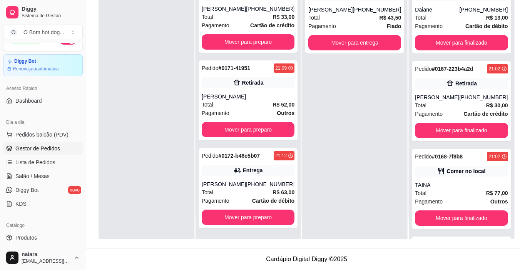
drag, startPoint x: 355, startPoint y: 148, endPoint x: 358, endPoint y: 151, distance: 4.1
drag, startPoint x: 358, startPoint y: 151, endPoint x: 362, endPoint y: 156, distance: 5.5
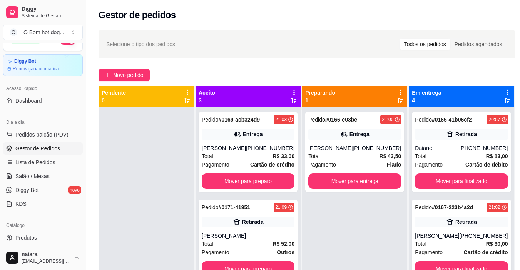
scroll to position [0, 0]
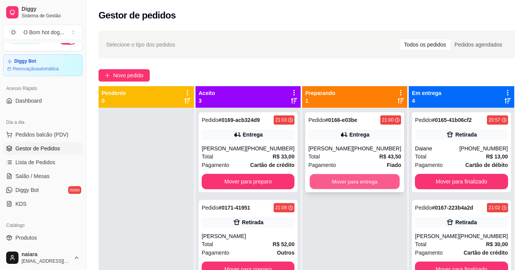
click at [372, 183] on button "Mover para entrega" at bounding box center [355, 181] width 90 height 15
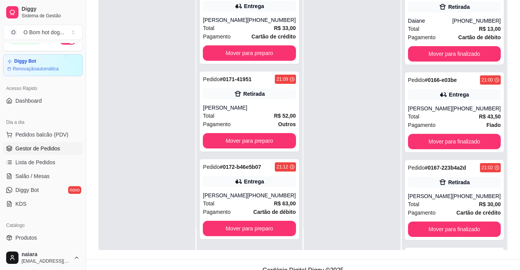
scroll to position [117, 0]
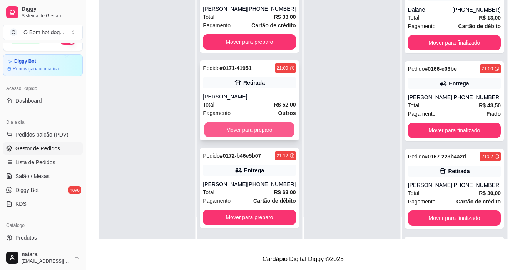
click at [257, 122] on button "Mover para preparo" at bounding box center [249, 129] width 90 height 15
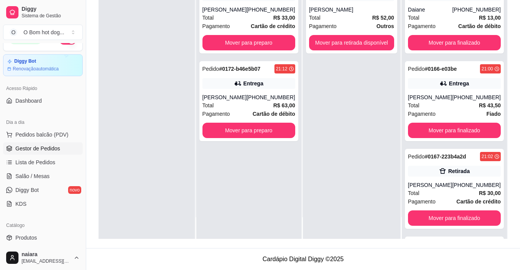
scroll to position [0, 0]
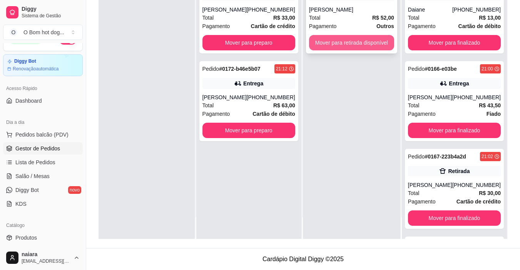
click at [338, 40] on button "Mover para retirada disponível" at bounding box center [351, 42] width 85 height 15
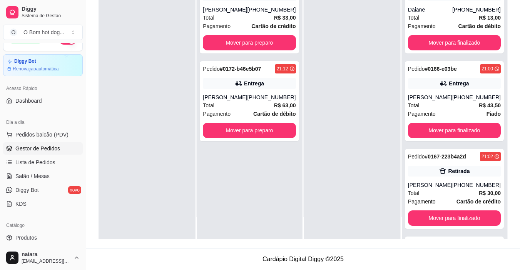
scroll to position [264, 0]
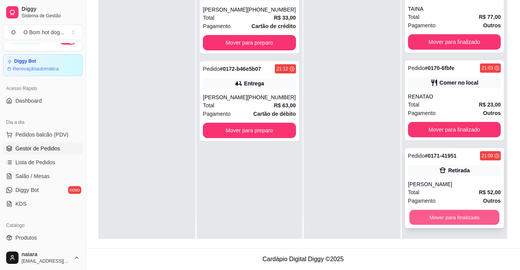
click at [460, 216] on button "Mover para finalizado" at bounding box center [454, 217] width 90 height 15
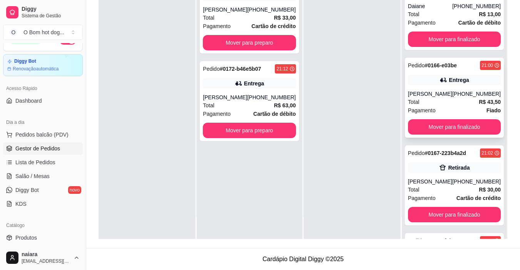
scroll to position [0, 0]
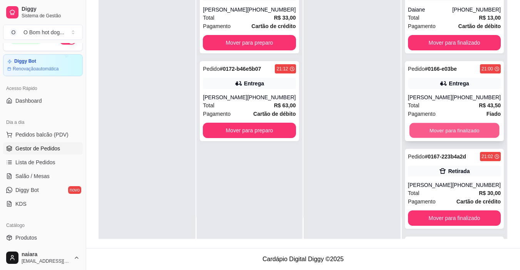
click at [456, 128] on button "Mover para finalizado" at bounding box center [454, 130] width 90 height 15
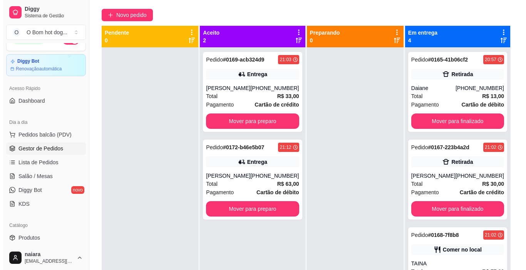
scroll to position [40, 0]
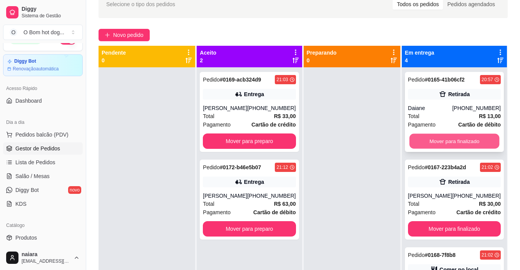
click at [457, 137] on button "Mover para finalizado" at bounding box center [454, 141] width 90 height 15
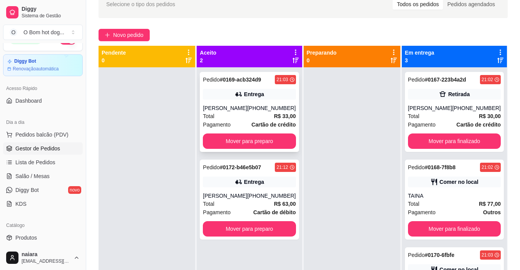
click at [243, 108] on div "[PERSON_NAME]" at bounding box center [225, 108] width 44 height 8
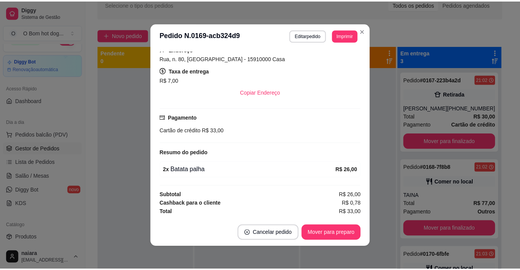
scroll to position [2, 0]
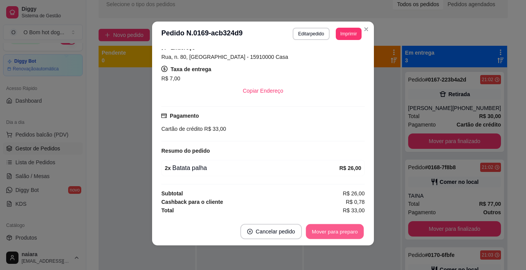
click at [317, 231] on button "Mover para preparo" at bounding box center [335, 231] width 58 height 15
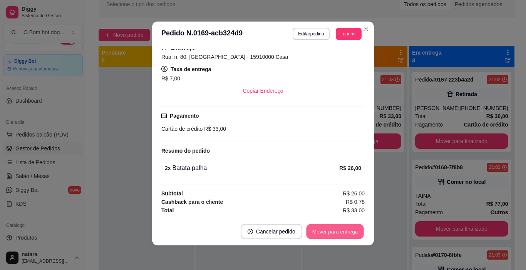
click at [317, 231] on button "Mover para entrega" at bounding box center [335, 231] width 58 height 15
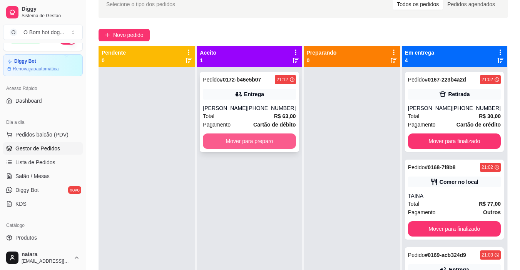
click at [264, 146] on button "Mover para preparo" at bounding box center [249, 141] width 93 height 15
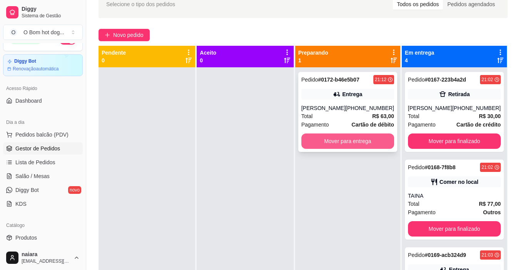
click at [332, 144] on button "Mover para entrega" at bounding box center [348, 141] width 93 height 15
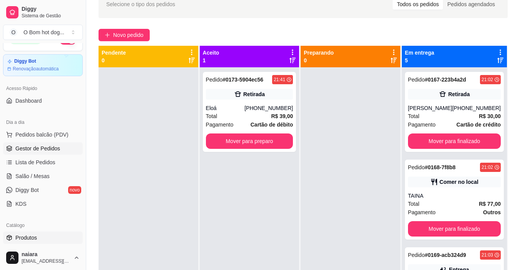
click at [32, 236] on span "Produtos" at bounding box center [26, 238] width 22 height 8
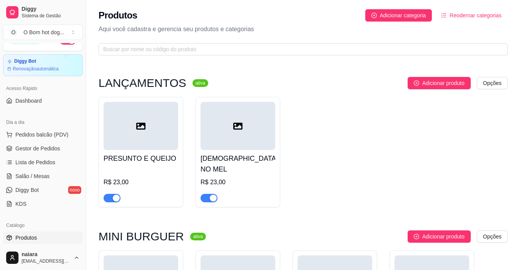
click at [366, 42] on div "Produtos Adicionar categoria Reodernar categorias Aqui você cadastra e gerencia…" at bounding box center [303, 30] width 434 height 60
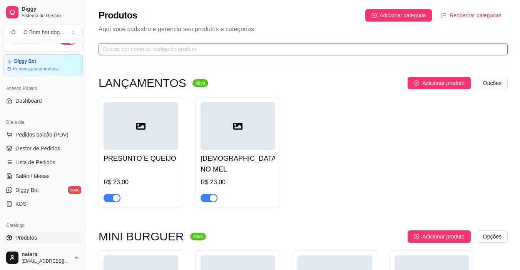
click at [347, 46] on input "text" at bounding box center [300, 49] width 394 height 8
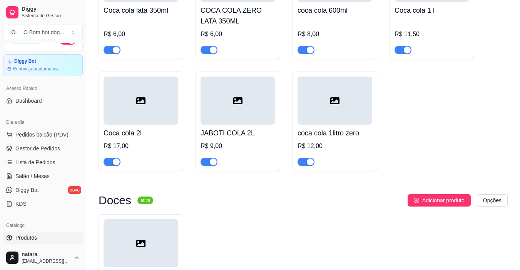
scroll to position [154, 0]
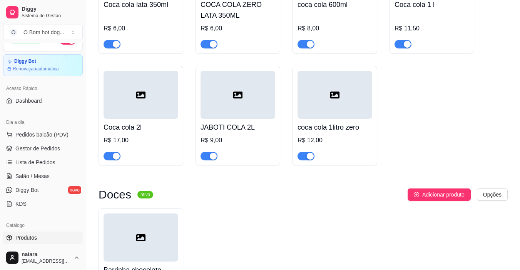
type input "COLA"
click at [206, 160] on span "button" at bounding box center [209, 156] width 17 height 8
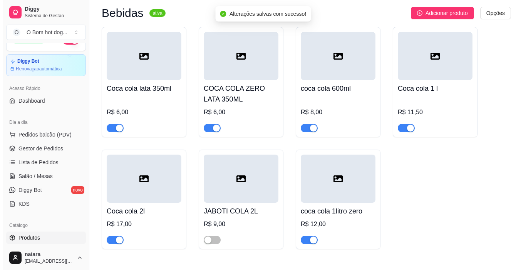
scroll to position [0, 0]
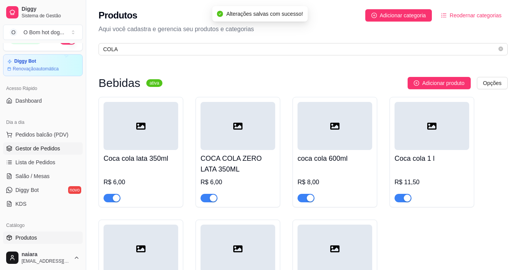
click at [46, 151] on span "Gestor de Pedidos" at bounding box center [37, 149] width 45 height 8
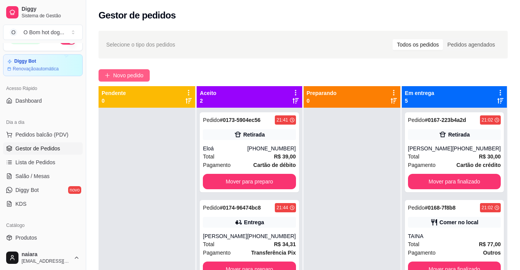
drag, startPoint x: 0, startPoint y: 6, endPoint x: 143, endPoint y: 75, distance: 159.3
click at [143, 75] on span "Novo pedido" at bounding box center [128, 75] width 30 height 8
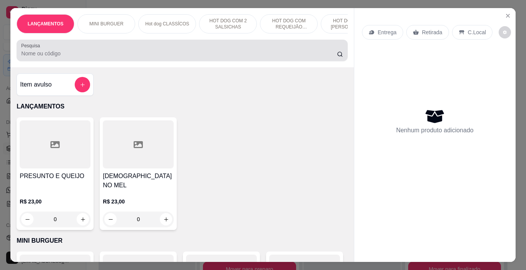
click at [28, 57] on input "Pesquisa" at bounding box center [179, 54] width 316 height 8
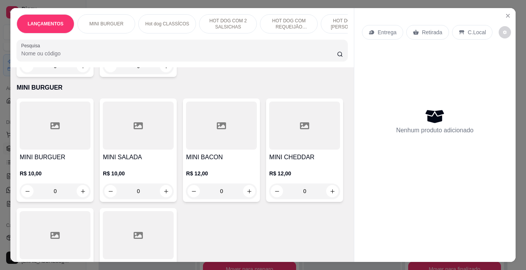
scroll to position [154, 0]
click at [246, 183] on div "0" at bounding box center [221, 190] width 71 height 15
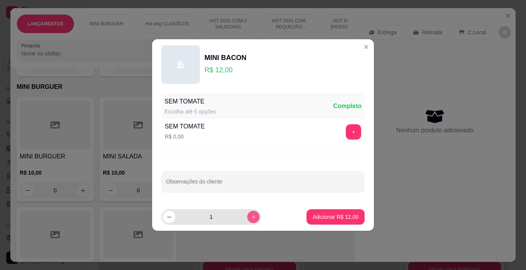
click at [247, 216] on button "increase-product-quantity" at bounding box center [253, 217] width 12 height 12
type input "2"
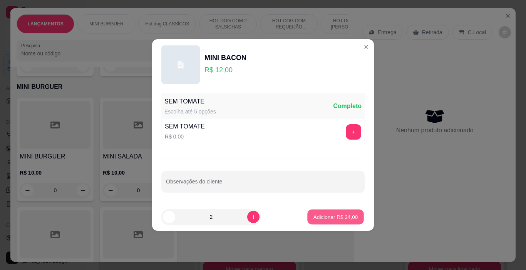
click at [331, 214] on p "Adicionar R$ 24,00" at bounding box center [335, 216] width 45 height 7
type input "2"
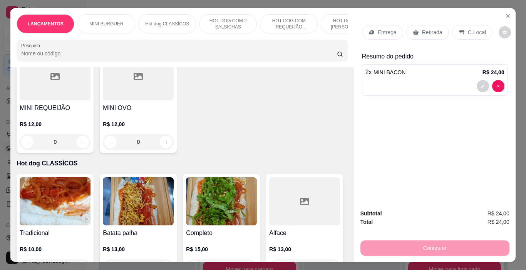
scroll to position [270, 0]
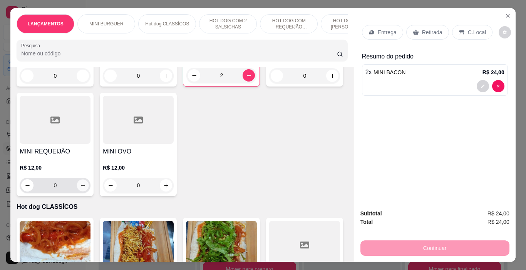
click at [86, 183] on icon "increase-product-quantity" at bounding box center [83, 186] width 6 height 6
type input "1"
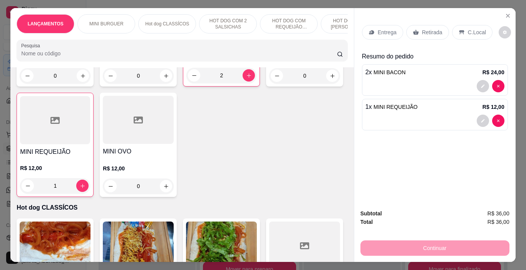
click at [422, 21] on div "Entrega Retirada C.Local" at bounding box center [435, 32] width 146 height 27
click at [422, 30] on p "Retirada" at bounding box center [432, 32] width 20 height 8
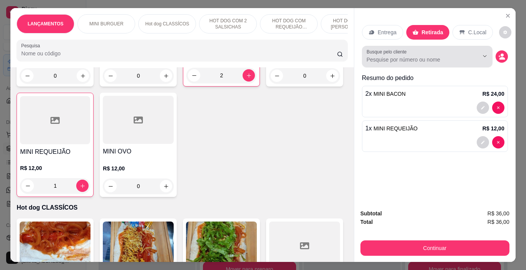
click at [408, 49] on div at bounding box center [427, 56] width 121 height 15
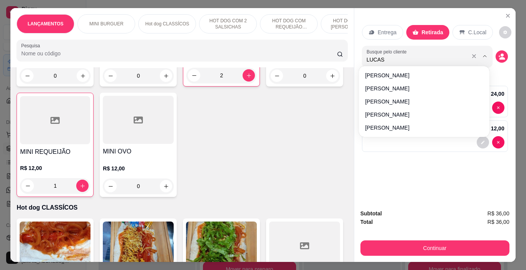
type input "LUCAS"
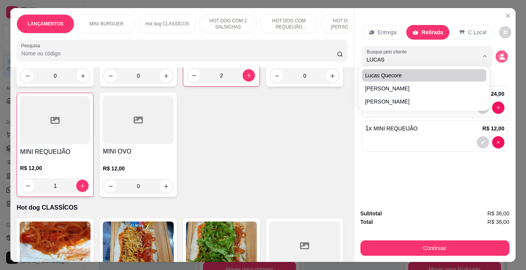
click at [501, 57] on icon "decrease-product-quantity" at bounding box center [502, 58] width 6 height 3
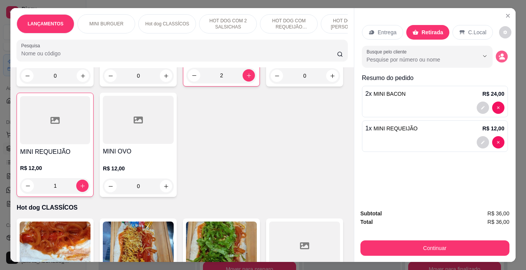
click at [498, 53] on icon "decrease-product-quantity" at bounding box center [501, 56] width 7 height 7
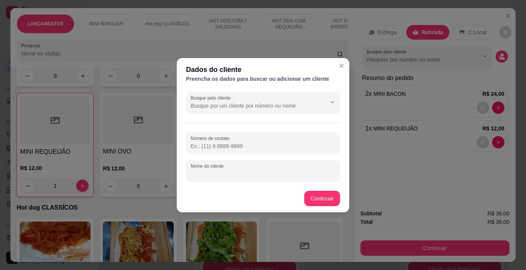
click at [248, 175] on input "Nome do cliente" at bounding box center [263, 174] width 145 height 8
type input "LUCAS"
click at [335, 208] on div "Item avulso LANÇAMENTOS PRESUNTO E QUEIJO R$ 23,00 0 MUSSARELA NO MEL R$ 23,00 …" at bounding box center [181, 164] width 343 height 195
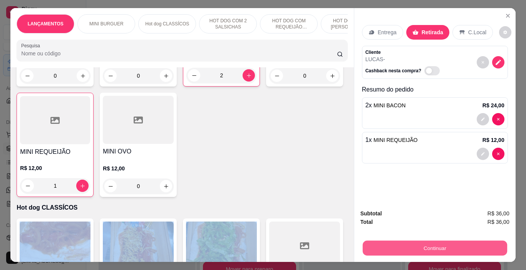
click at [474, 242] on button "Continuar" at bounding box center [434, 248] width 144 height 15
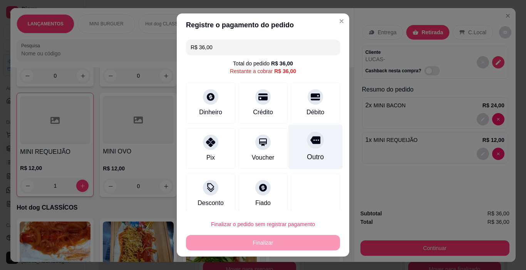
click at [304, 151] on div "Outro" at bounding box center [315, 147] width 54 height 45
type input "R$ 0,00"
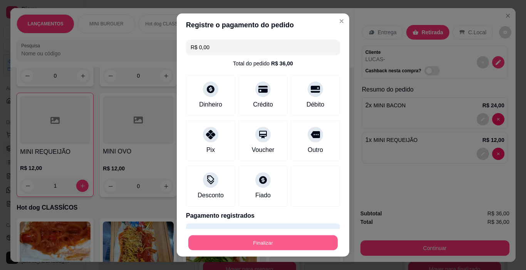
click at [317, 241] on button "Finalizar" at bounding box center [262, 243] width 149 height 15
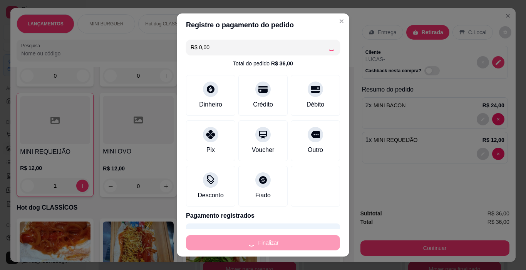
type input "0"
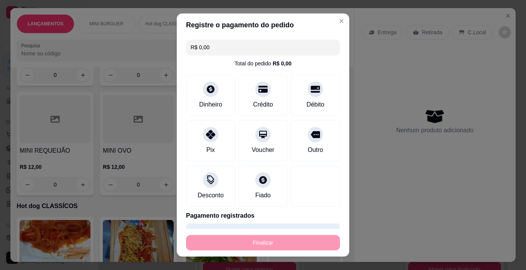
type input "-R$ 36,00"
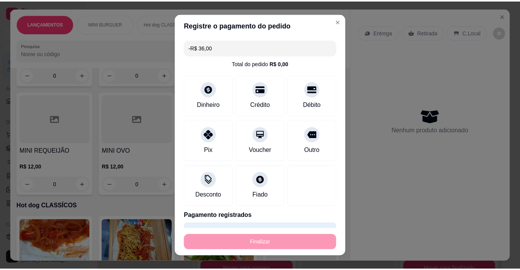
scroll to position [269, 0]
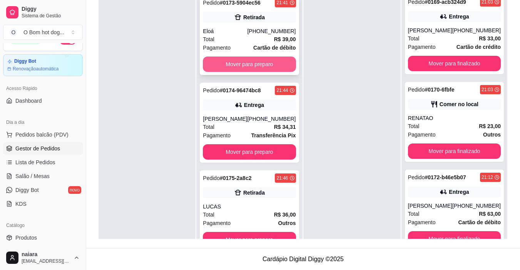
click at [272, 65] on button "Mover para preparo" at bounding box center [249, 64] width 93 height 15
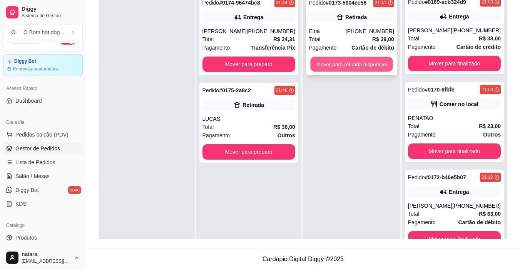
click at [348, 66] on button "Mover para retirada disponível" at bounding box center [351, 64] width 82 height 15
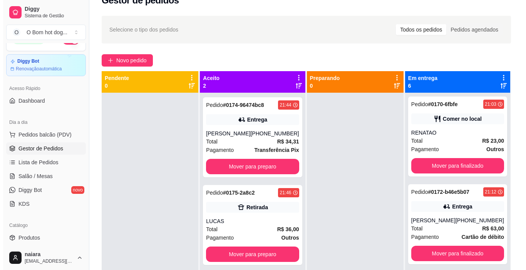
scroll to position [2, 0]
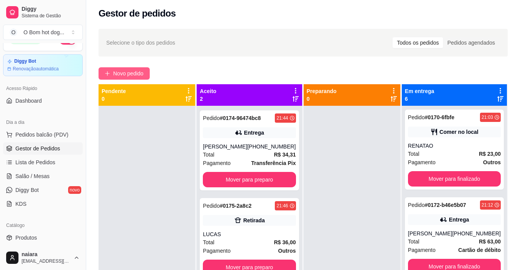
click at [142, 74] on span "Novo pedido" at bounding box center [128, 73] width 30 height 8
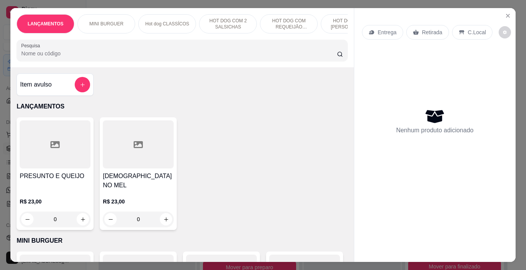
click at [64, 57] on input "Pesquisa" at bounding box center [179, 54] width 316 height 8
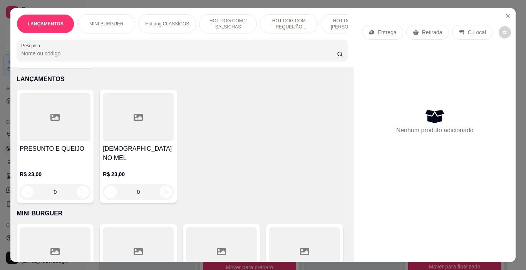
scroll to position [154, 0]
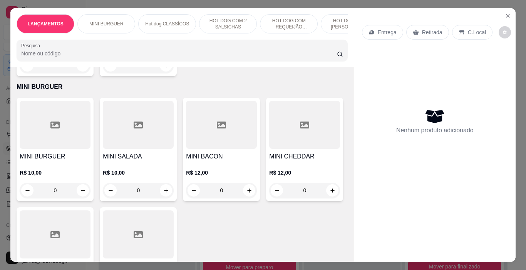
click at [27, 55] on input "Pesquisa" at bounding box center [179, 54] width 316 height 8
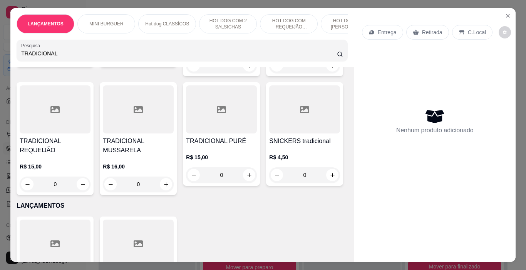
type input "TRADICIONAL"
click at [269, 73] on div "0" at bounding box center [304, 65] width 71 height 15
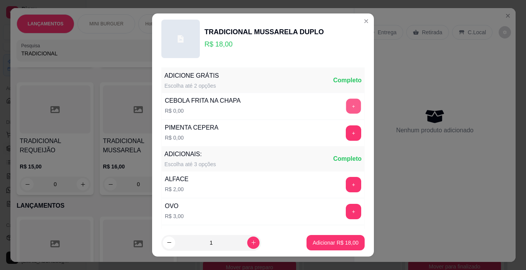
click at [346, 111] on button "+" at bounding box center [353, 106] width 15 height 15
click at [346, 135] on button "+" at bounding box center [353, 133] width 15 height 15
click at [343, 134] on div "+" at bounding box center [354, 133] width 22 height 15
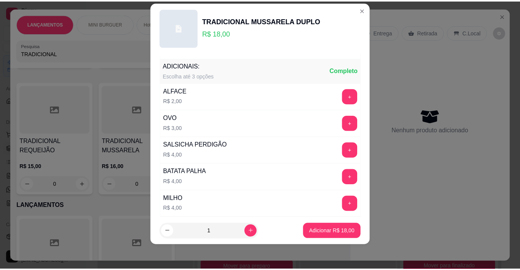
scroll to position [82, 0]
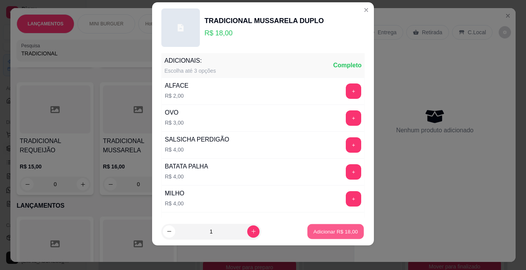
click at [352, 228] on button "Adicionar R$ 18,00" at bounding box center [335, 231] width 57 height 15
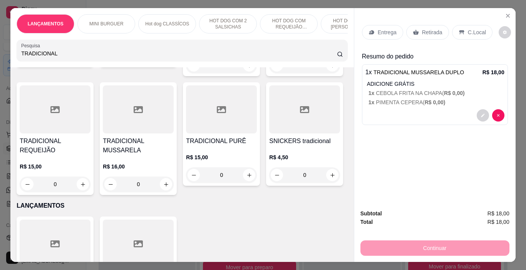
click at [422, 25] on div "Retirada" at bounding box center [427, 32] width 43 height 15
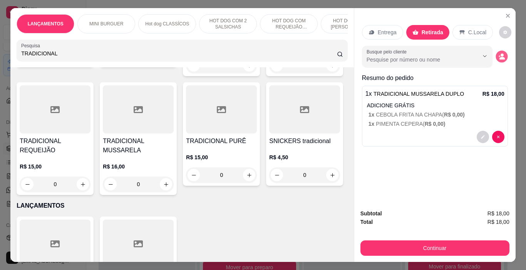
click at [500, 58] on button "decrease-product-quantity" at bounding box center [502, 57] width 12 height 12
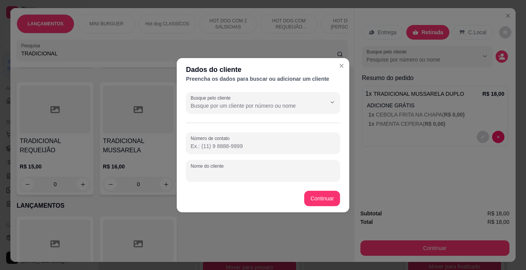
click at [231, 171] on input "Nome do cliente" at bounding box center [263, 174] width 145 height 8
type input "MARCIO"
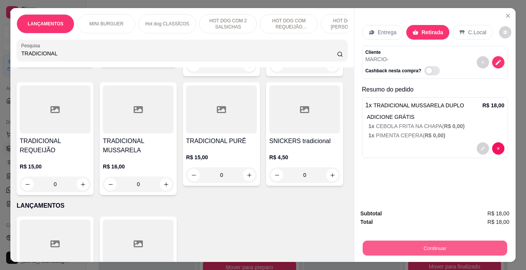
click at [470, 243] on button "Continuar" at bounding box center [434, 248] width 144 height 15
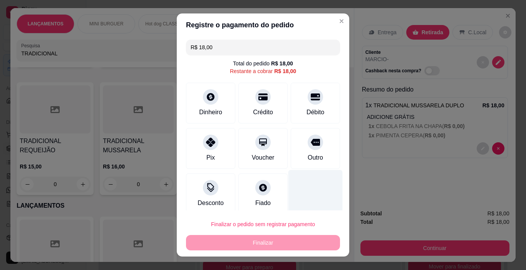
drag, startPoint x: 310, startPoint y: 155, endPoint x: 313, endPoint y: 168, distance: 13.4
click at [312, 154] on div "Outro" at bounding box center [315, 157] width 15 height 9
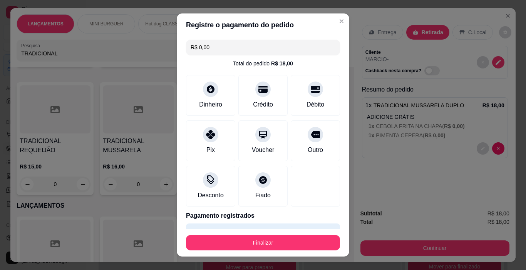
click at [327, 236] on footer "Finalizar" at bounding box center [263, 243] width 173 height 28
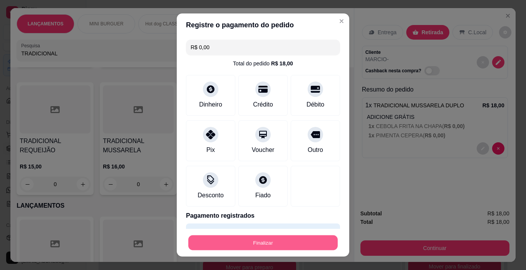
click at [317, 246] on button "Finalizar" at bounding box center [262, 243] width 149 height 15
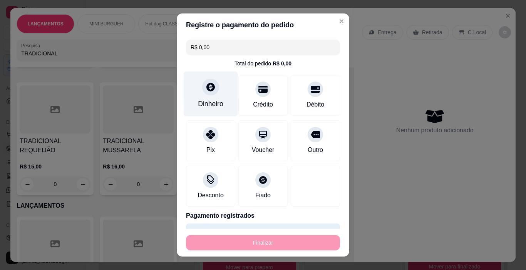
type input "-R$ 18,00"
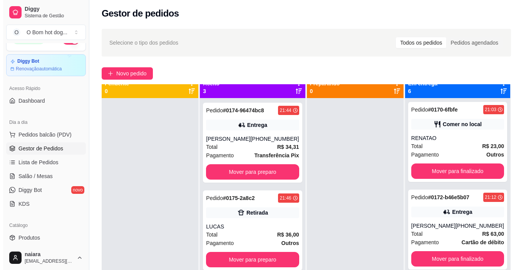
scroll to position [22, 0]
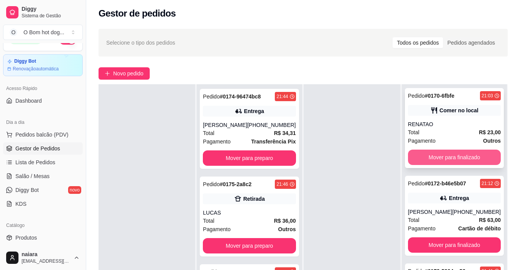
click at [431, 150] on button "Mover para finalizado" at bounding box center [454, 157] width 93 height 15
click at [431, 150] on div "Mover para finalizado" at bounding box center [454, 157] width 93 height 15
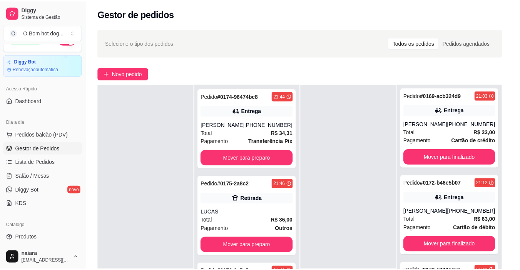
scroll to position [184, 0]
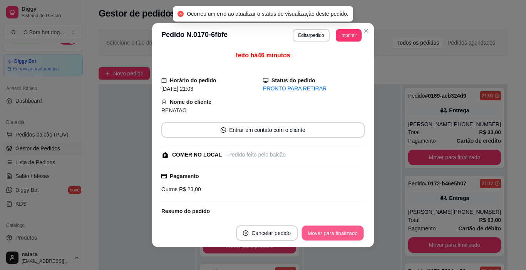
click at [348, 232] on button "Mover para finalizado" at bounding box center [333, 233] width 62 height 15
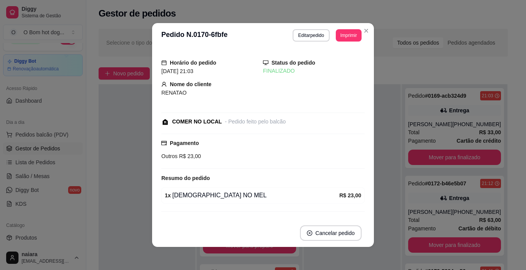
click at [368, 25] on header "**********" at bounding box center [263, 35] width 222 height 25
click at [362, 24] on header "**********" at bounding box center [263, 35] width 222 height 25
click at [363, 28] on div "Selecione o tipo dos pedidos Todos os pedidos Pedidos agendados Novo pedido Pen…" at bounding box center [303, 194] width 434 height 340
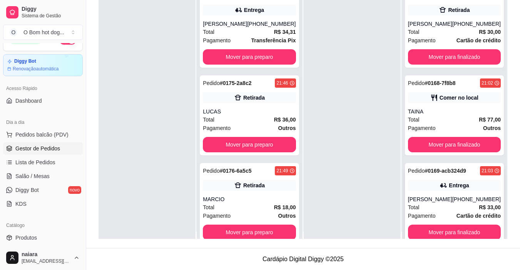
scroll to position [0, 0]
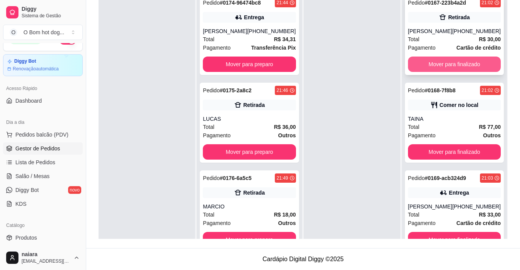
click at [474, 59] on button "Mover para finalizado" at bounding box center [454, 64] width 93 height 15
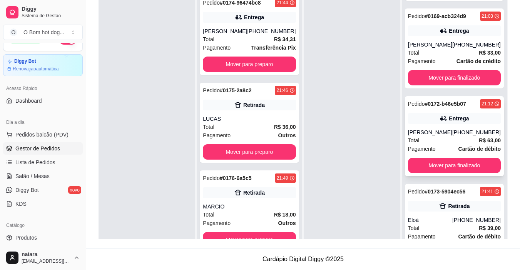
scroll to position [77, 0]
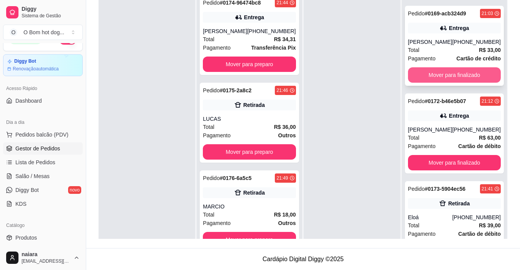
click at [454, 79] on button "Mover para finalizado" at bounding box center [454, 74] width 93 height 15
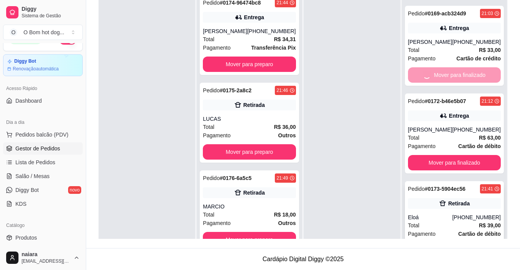
scroll to position [8, 0]
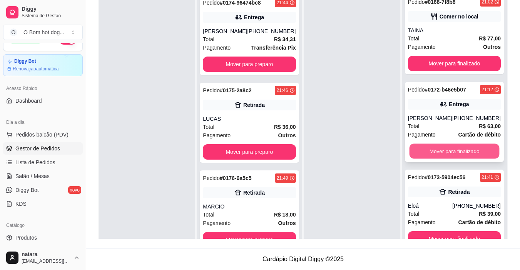
click at [442, 156] on button "Mover para finalizado" at bounding box center [454, 151] width 90 height 15
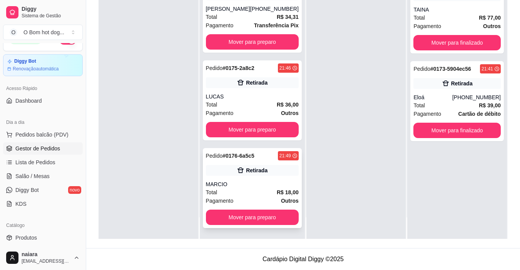
scroll to position [0, 0]
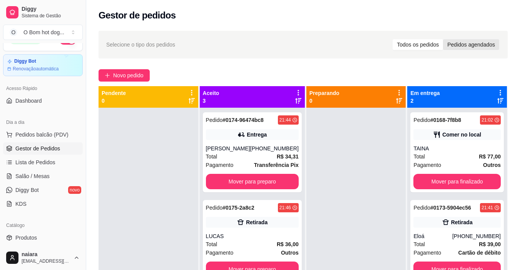
click at [484, 45] on div "Pedidos agendados" at bounding box center [471, 44] width 56 height 11
click at [443, 39] on input "Pedidos agendados" at bounding box center [443, 39] width 0 height 0
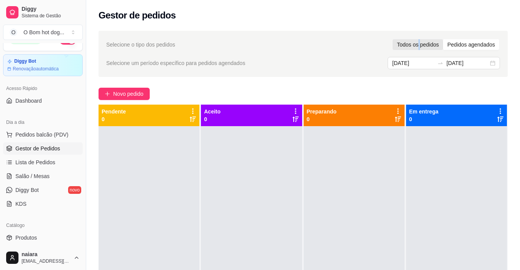
click at [419, 42] on div "Todos os pedidos" at bounding box center [418, 44] width 50 height 11
drag, startPoint x: 415, startPoint y: 44, endPoint x: 405, endPoint y: 39, distance: 10.9
click at [414, 44] on div "Todos os pedidos" at bounding box center [418, 44] width 50 height 11
click at [393, 39] on input "Todos os pedidos" at bounding box center [393, 39] width 0 height 0
click at [412, 43] on div "Todos os pedidos" at bounding box center [418, 44] width 50 height 11
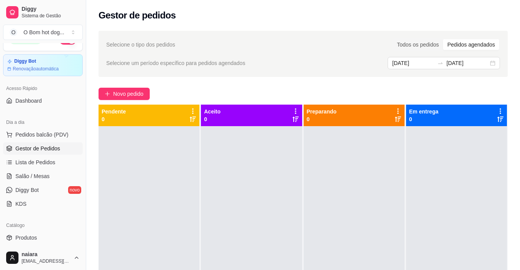
click at [393, 39] on input "Todos os pedidos" at bounding box center [393, 39] width 0 height 0
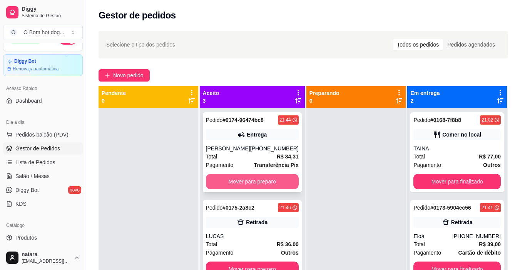
click at [251, 182] on button "Mover para preparo" at bounding box center [252, 181] width 93 height 15
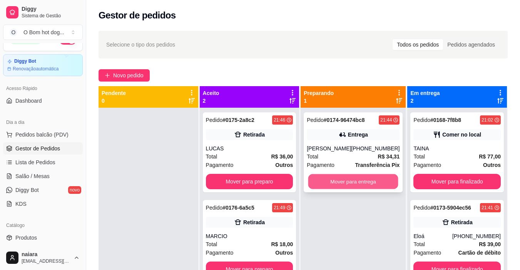
click at [356, 177] on button "Mover para entrega" at bounding box center [353, 181] width 90 height 15
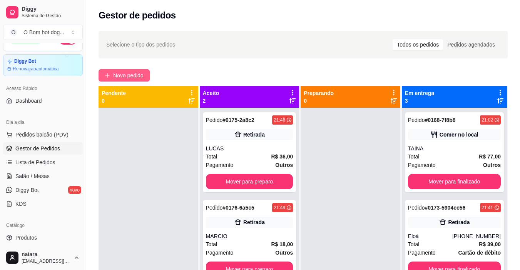
click at [138, 70] on div "Selecione o tipo dos pedidos Todos os pedidos Pedidos agendados Novo pedido Pen…" at bounding box center [303, 196] width 434 height 340
click at [139, 72] on span "Novo pedido" at bounding box center [128, 75] width 30 height 8
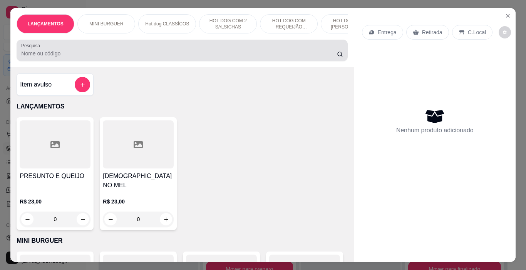
click at [36, 54] on input "Pesquisa" at bounding box center [179, 54] width 316 height 8
click at [38, 55] on input "Pesquisa" at bounding box center [179, 54] width 316 height 8
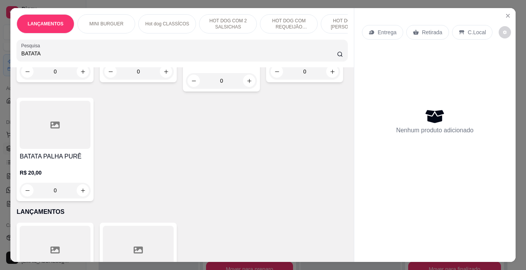
scroll to position [154, 0]
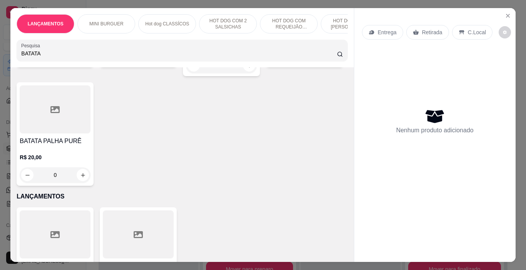
type input "BATATA"
click at [269, 64] on div "0" at bounding box center [304, 56] width 71 height 15
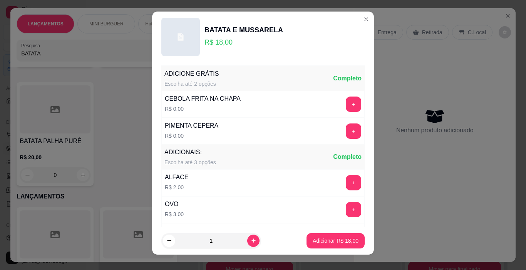
scroll to position [0, 0]
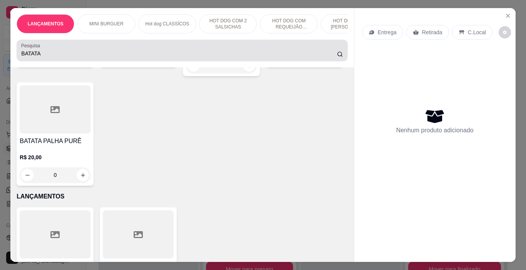
click at [94, 56] on input "BATATA" at bounding box center [179, 54] width 316 height 8
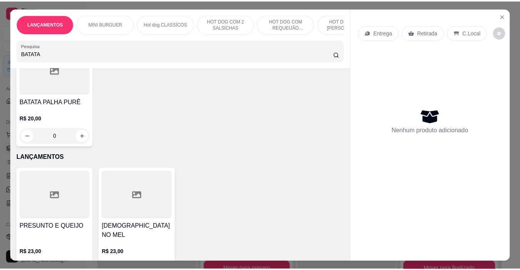
scroll to position [154, 0]
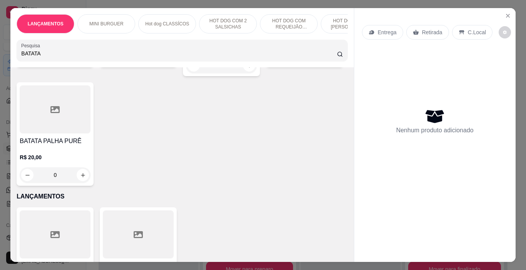
click at [269, 64] on div "0" at bounding box center [304, 56] width 71 height 15
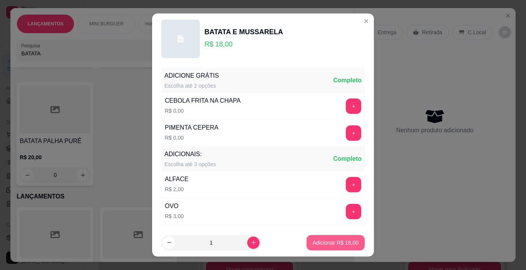
click at [337, 246] on p "Adicionar R$ 18,00" at bounding box center [336, 243] width 46 height 8
type input "1"
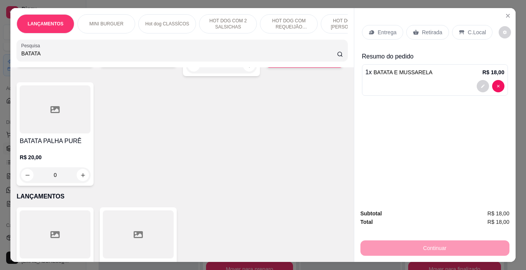
click at [435, 32] on p "Retirada" at bounding box center [432, 32] width 20 height 8
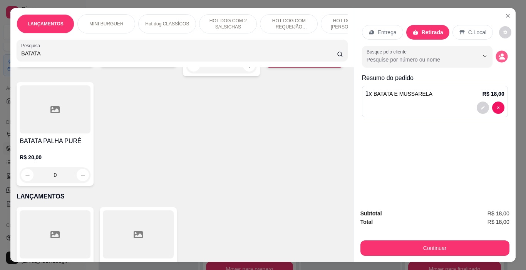
click at [498, 51] on button "decrease-product-quantity" at bounding box center [502, 57] width 12 height 12
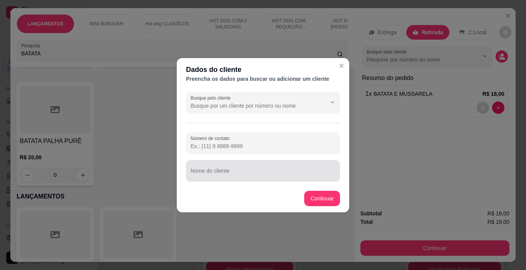
click at [215, 165] on div at bounding box center [263, 170] width 145 height 15
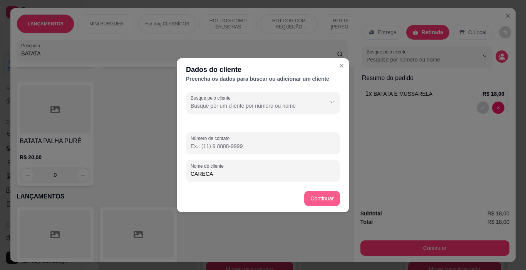
type input "CARECA"
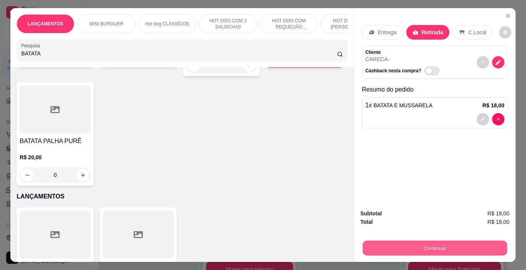
click at [474, 248] on button "Continuar" at bounding box center [434, 248] width 144 height 15
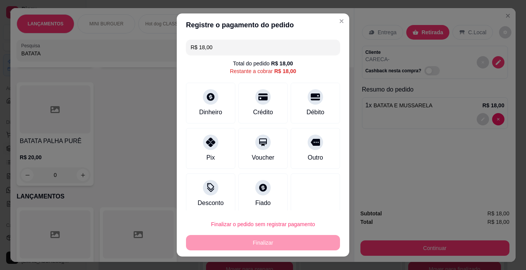
drag, startPoint x: 310, startPoint y: 149, endPoint x: 310, endPoint y: 264, distance: 114.8
click at [309, 152] on div "Outro" at bounding box center [315, 148] width 49 height 41
type input "R$ 0,00"
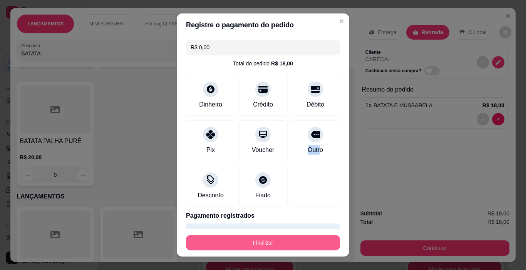
click at [320, 238] on button "Finalizar" at bounding box center [263, 242] width 154 height 15
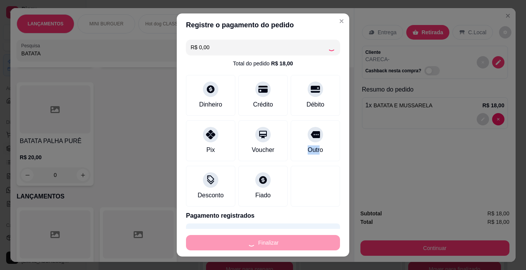
type input "0"
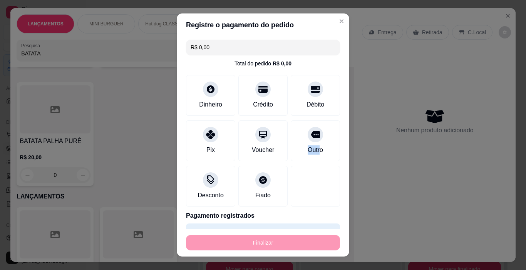
type input "-R$ 18,00"
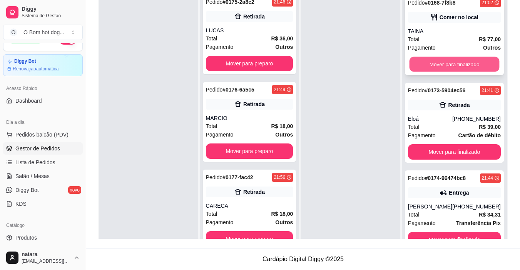
click at [435, 60] on button "Mover para finalizado" at bounding box center [454, 64] width 90 height 15
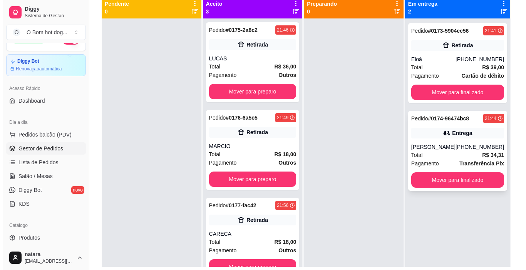
scroll to position [117, 0]
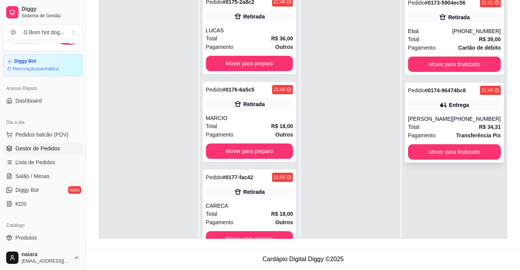
click at [435, 130] on div "Total R$ 34,31" at bounding box center [454, 127] width 93 height 8
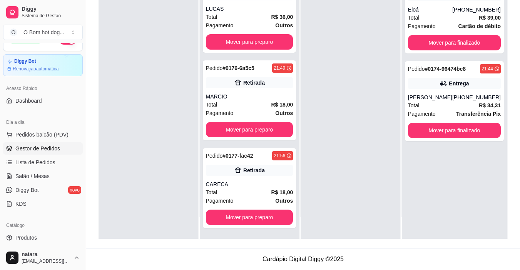
scroll to position [0, 0]
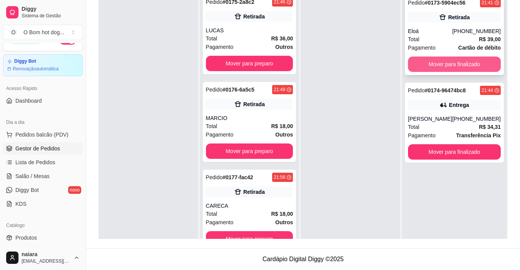
click at [459, 64] on button "Mover para finalizado" at bounding box center [454, 64] width 93 height 15
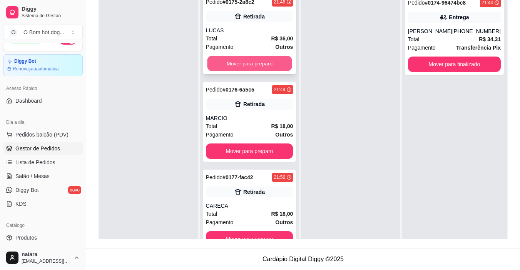
click at [230, 62] on button "Mover para preparo" at bounding box center [249, 63] width 85 height 15
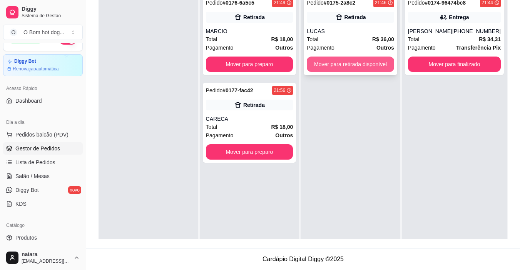
click at [344, 63] on button "Mover para retirada disponível" at bounding box center [350, 64] width 87 height 15
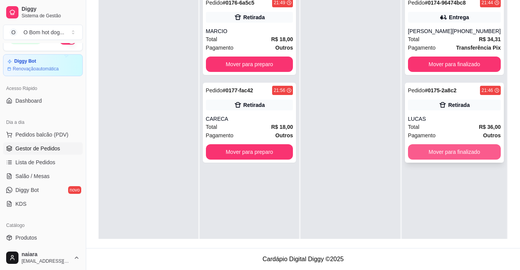
click at [464, 154] on button "Mover para finalizado" at bounding box center [454, 151] width 93 height 15
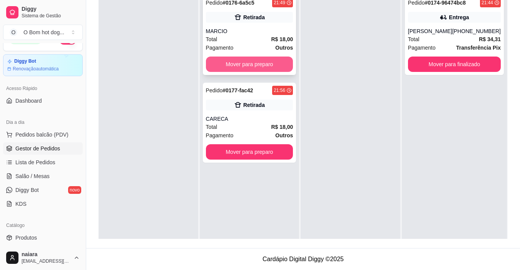
click at [288, 59] on button "Mover para preparo" at bounding box center [249, 64] width 87 height 15
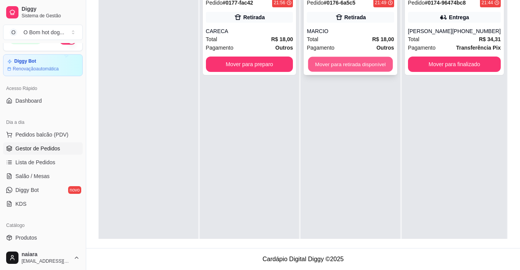
click at [353, 66] on button "Mover para retirada disponível" at bounding box center [350, 64] width 85 height 15
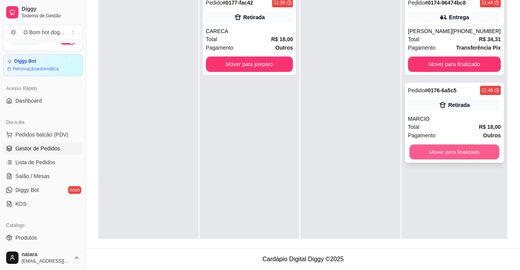
click at [469, 156] on button "Mover para finalizado" at bounding box center [454, 152] width 90 height 15
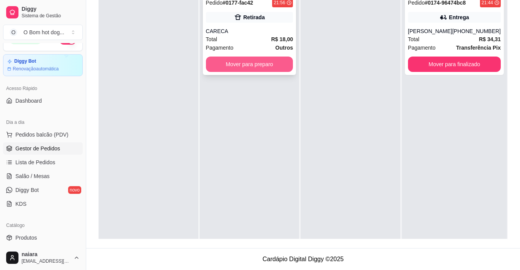
click at [250, 59] on button "Mover para preparo" at bounding box center [249, 64] width 87 height 15
click at [252, 57] on div "Mover para preparo" at bounding box center [249, 64] width 87 height 15
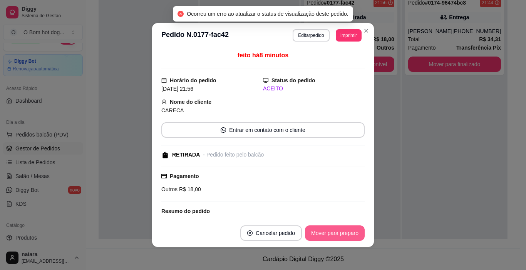
click at [343, 231] on button "Mover para preparo" at bounding box center [335, 233] width 60 height 15
click at [340, 233] on button "Mover para retirada disponível" at bounding box center [322, 233] width 85 height 15
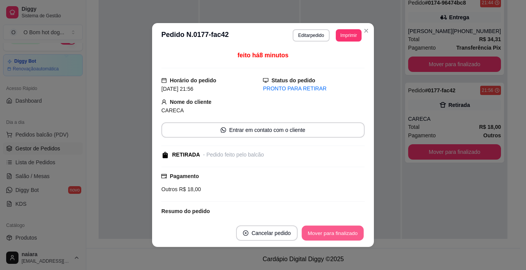
click at [340, 232] on button "Mover para finalizado" at bounding box center [333, 233] width 62 height 15
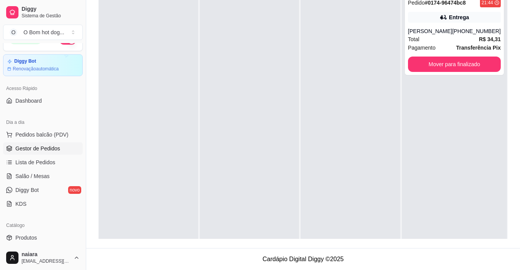
drag, startPoint x: 363, startPoint y: 0, endPoint x: 424, endPoint y: 132, distance: 145.3
click at [422, 134] on div "Pedido # 0174-96474bc8 21:44 Entrega [PERSON_NAME] [PHONE_NUMBER] Total R$ 34,3…" at bounding box center [454, 125] width 105 height 270
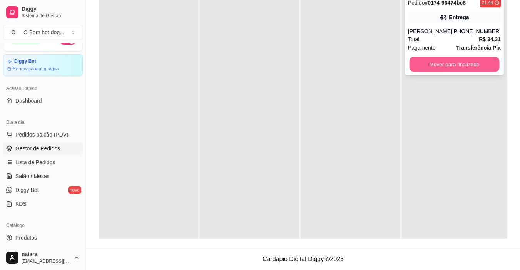
click at [460, 63] on button "Mover para finalizado" at bounding box center [454, 64] width 90 height 15
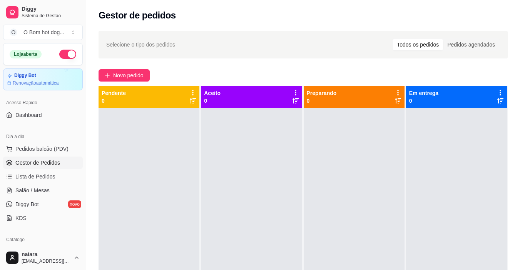
click at [64, 53] on button "button" at bounding box center [67, 54] width 17 height 9
